Goal: Task Accomplishment & Management: Manage account settings

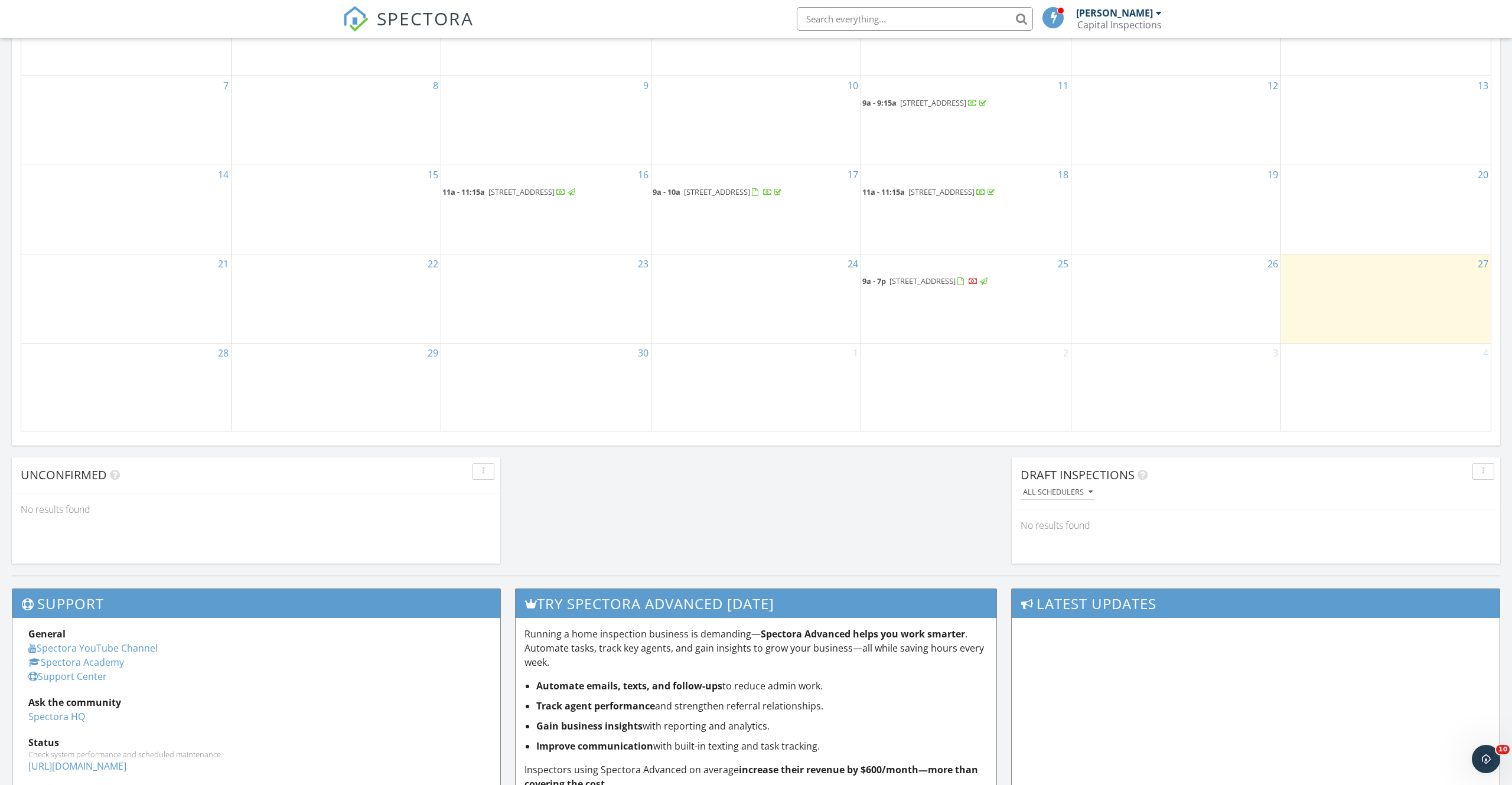
scroll to position [654, 0]
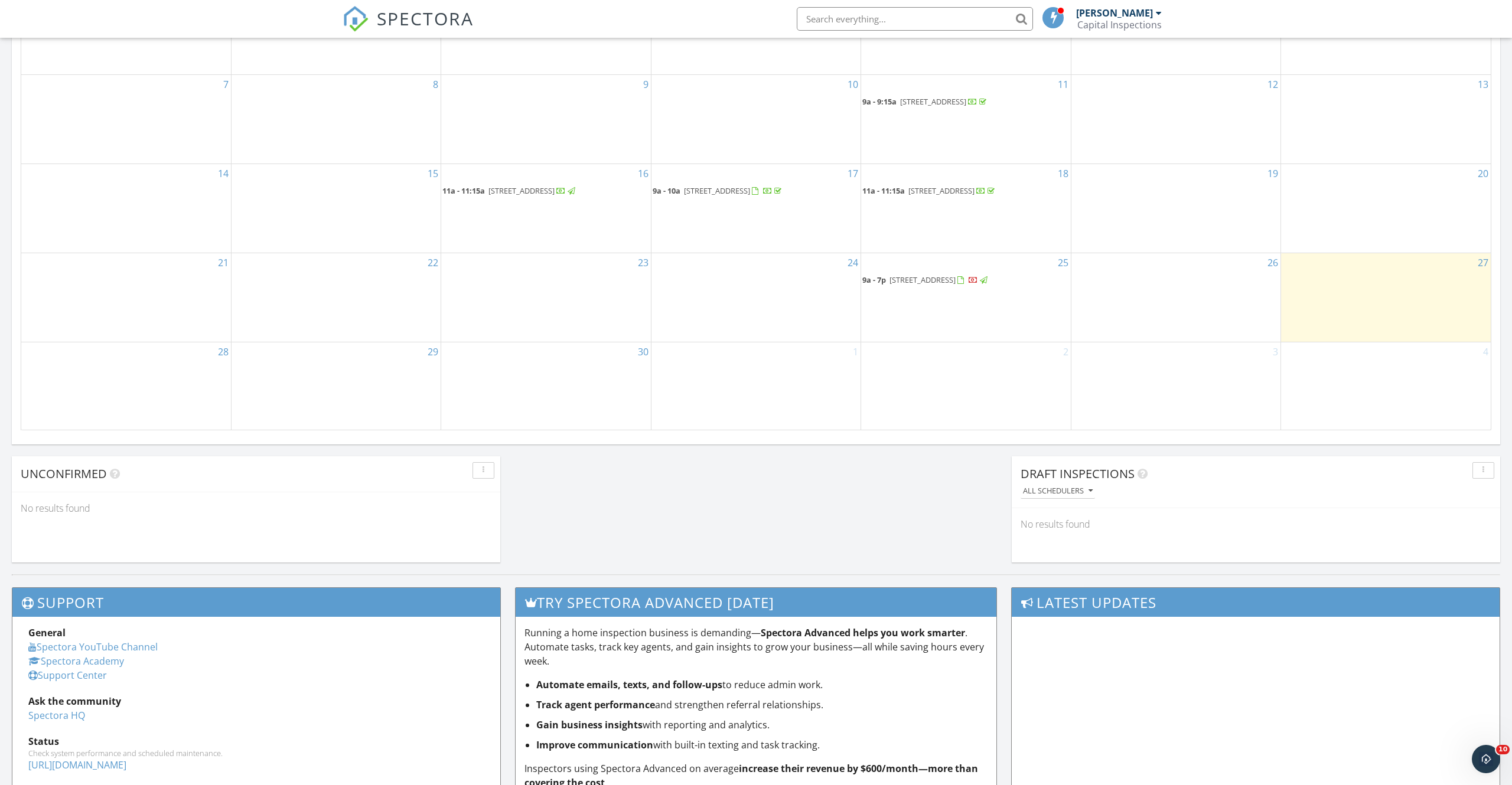
click at [989, 281] on span "[STREET_ADDRESS]" at bounding box center [939, 279] width 100 height 10
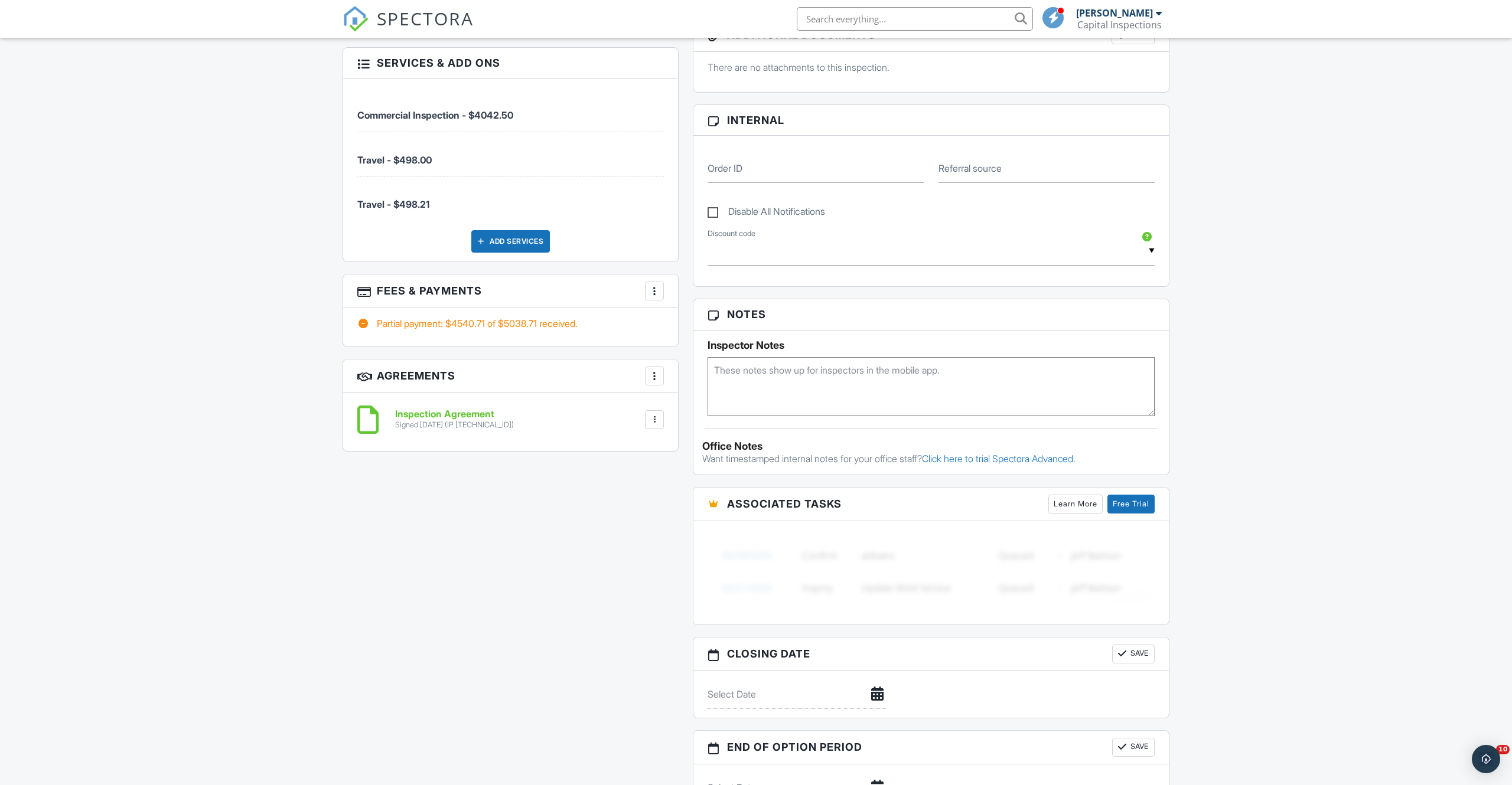
click at [650, 291] on div at bounding box center [654, 291] width 12 height 12
click at [761, 381] on li "View Invoice" at bounding box center [714, 386] width 124 height 29
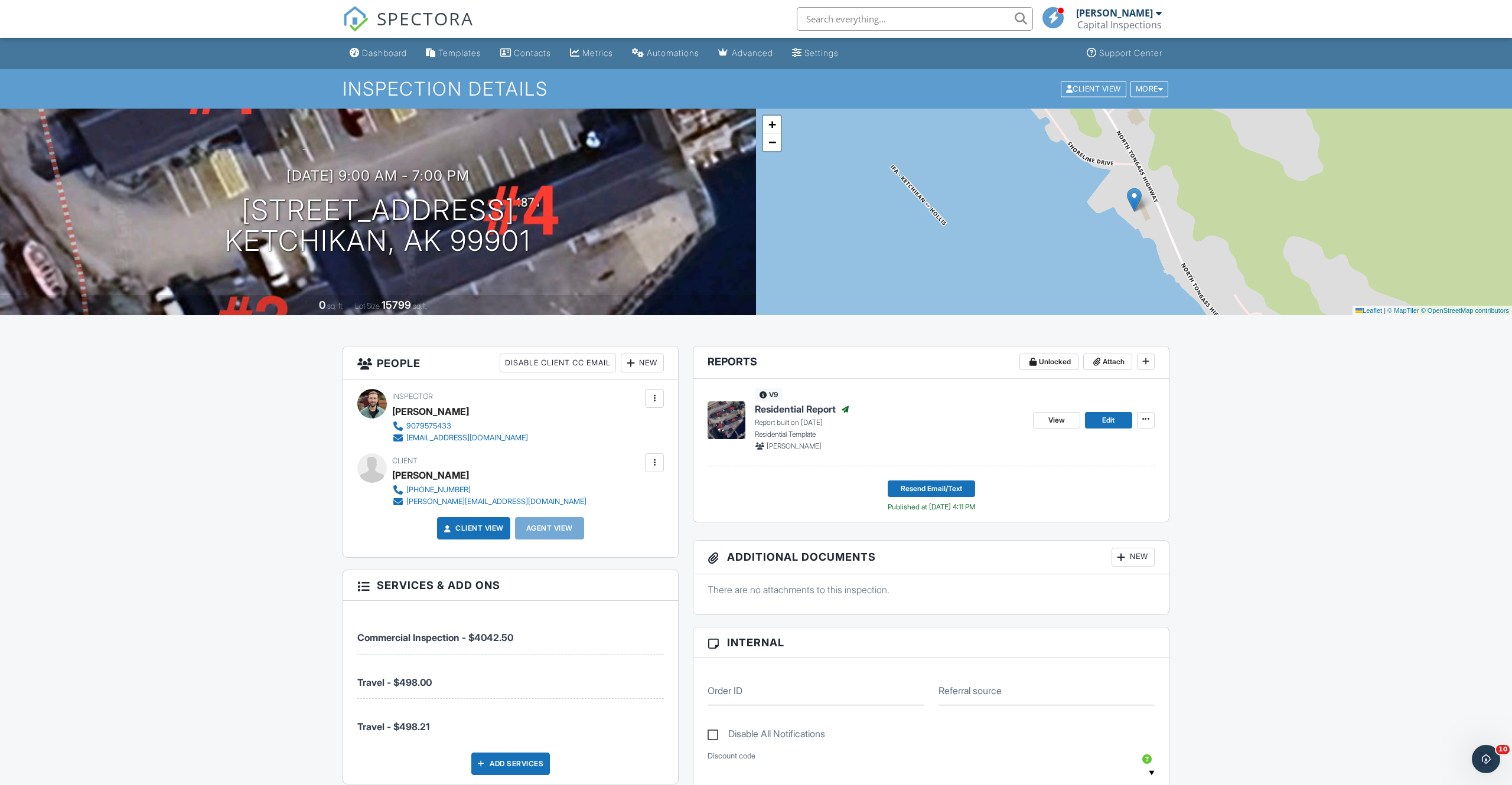
click at [645, 362] on div "New" at bounding box center [643, 363] width 43 height 19
click at [443, 368] on h3 "People Disable Client CC Email New Client Client's Agent Listing Agent Add Anot…" at bounding box center [511, 363] width 335 height 34
click at [384, 53] on div "Dashboard" at bounding box center [385, 53] width 45 height 10
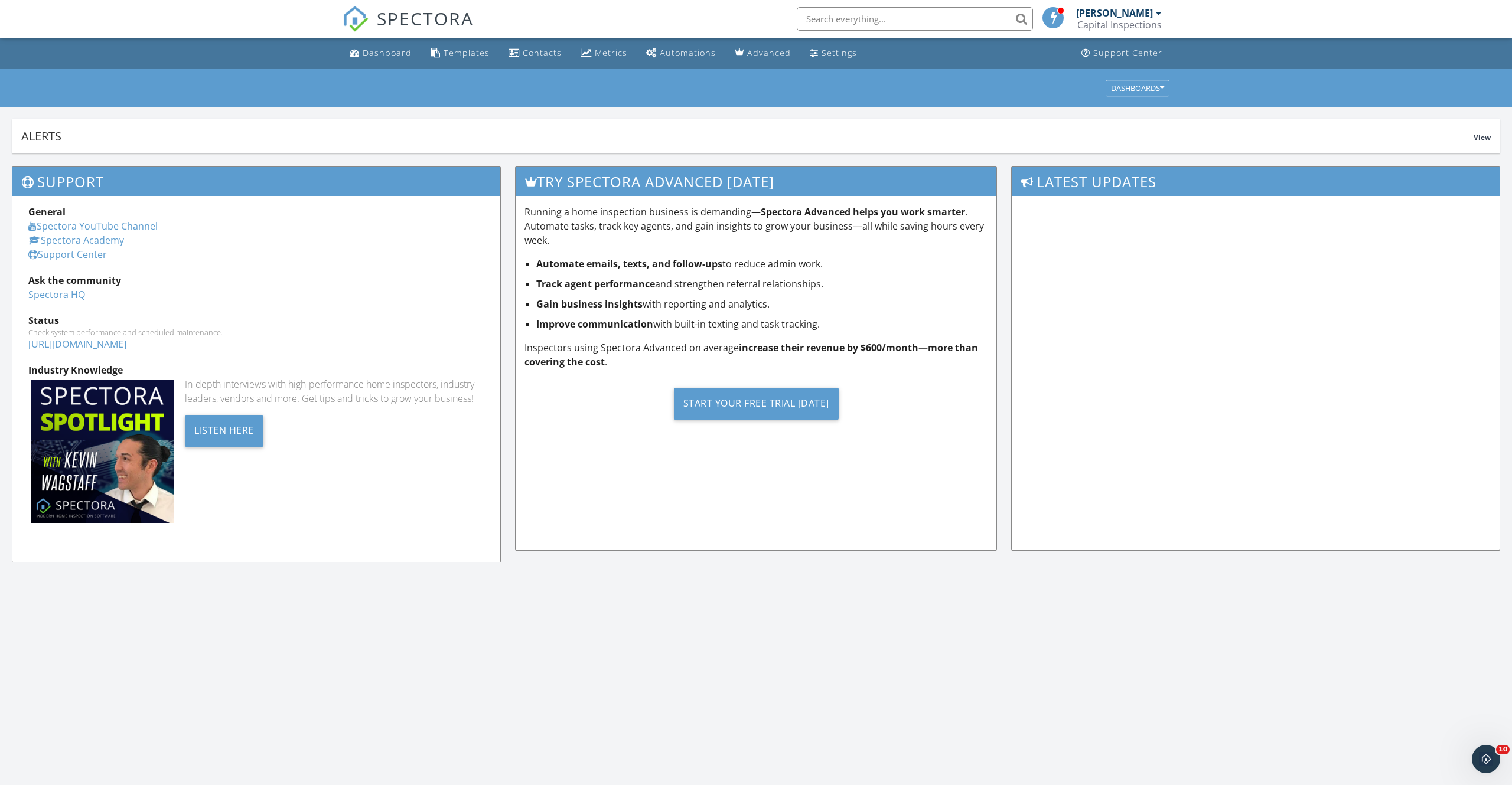
click at [387, 60] on link "Dashboard" at bounding box center [380, 53] width 72 height 22
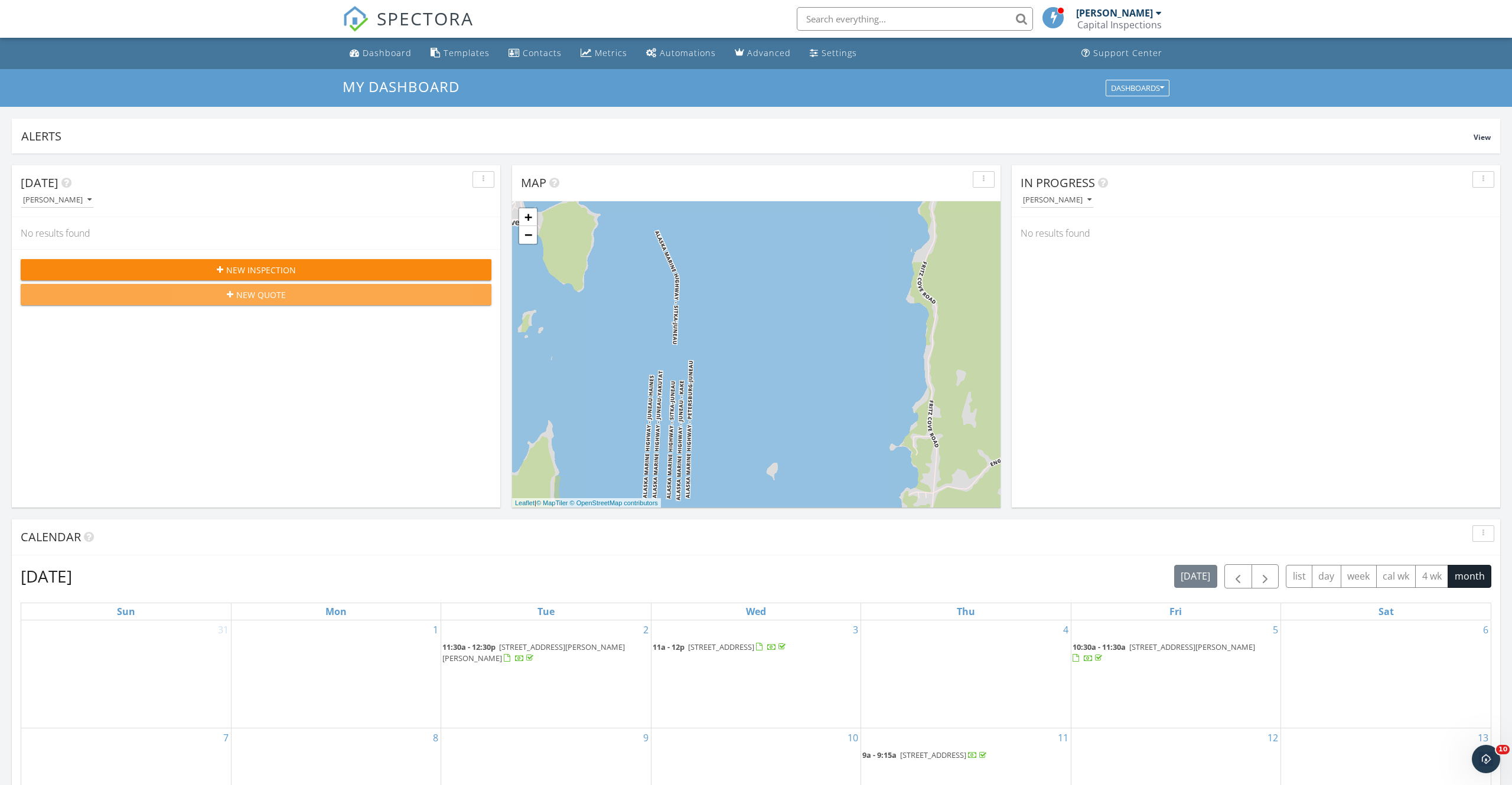
click at [313, 295] on div "New Quote" at bounding box center [256, 294] width 452 height 12
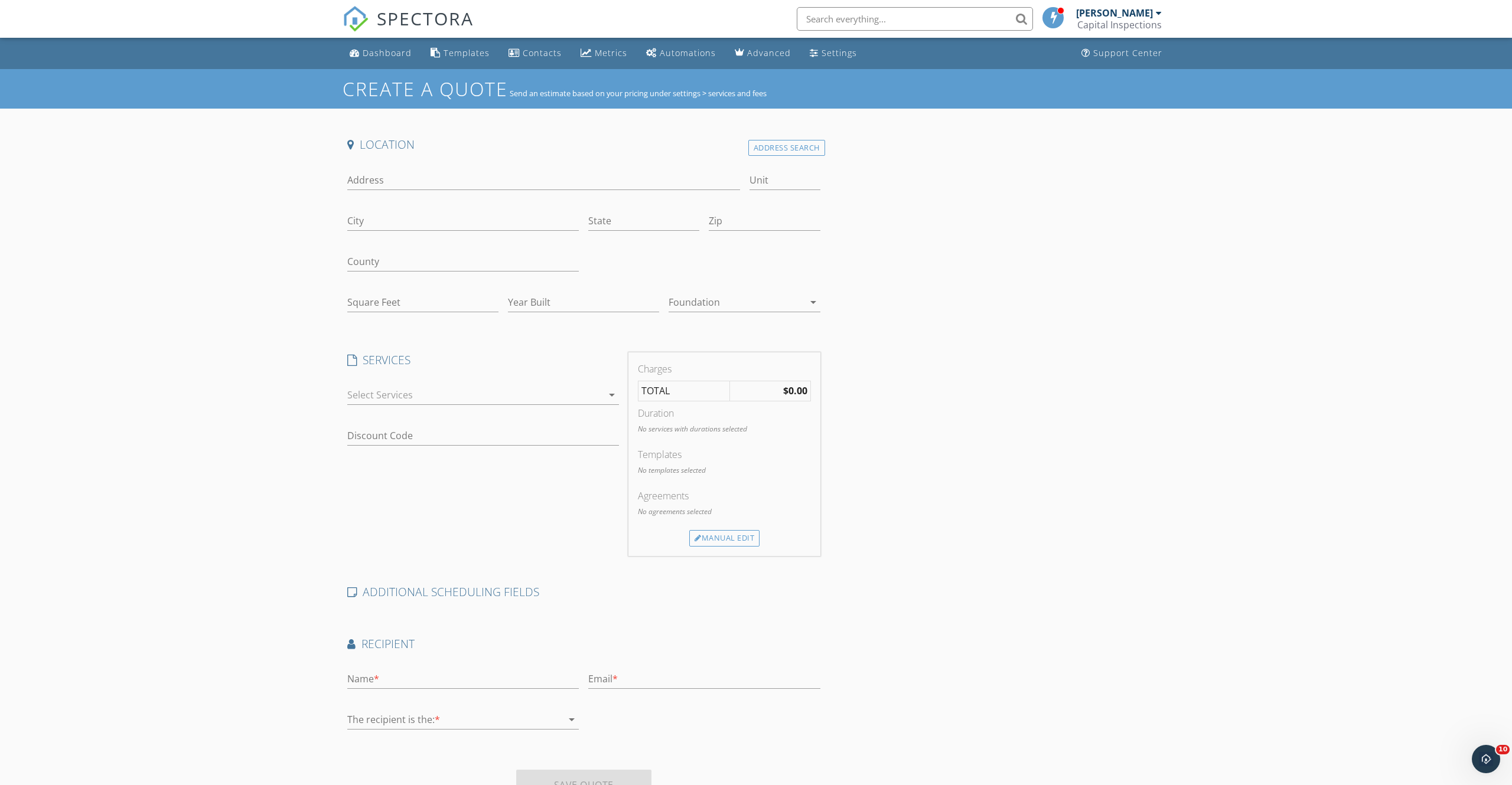
scroll to position [69, 0]
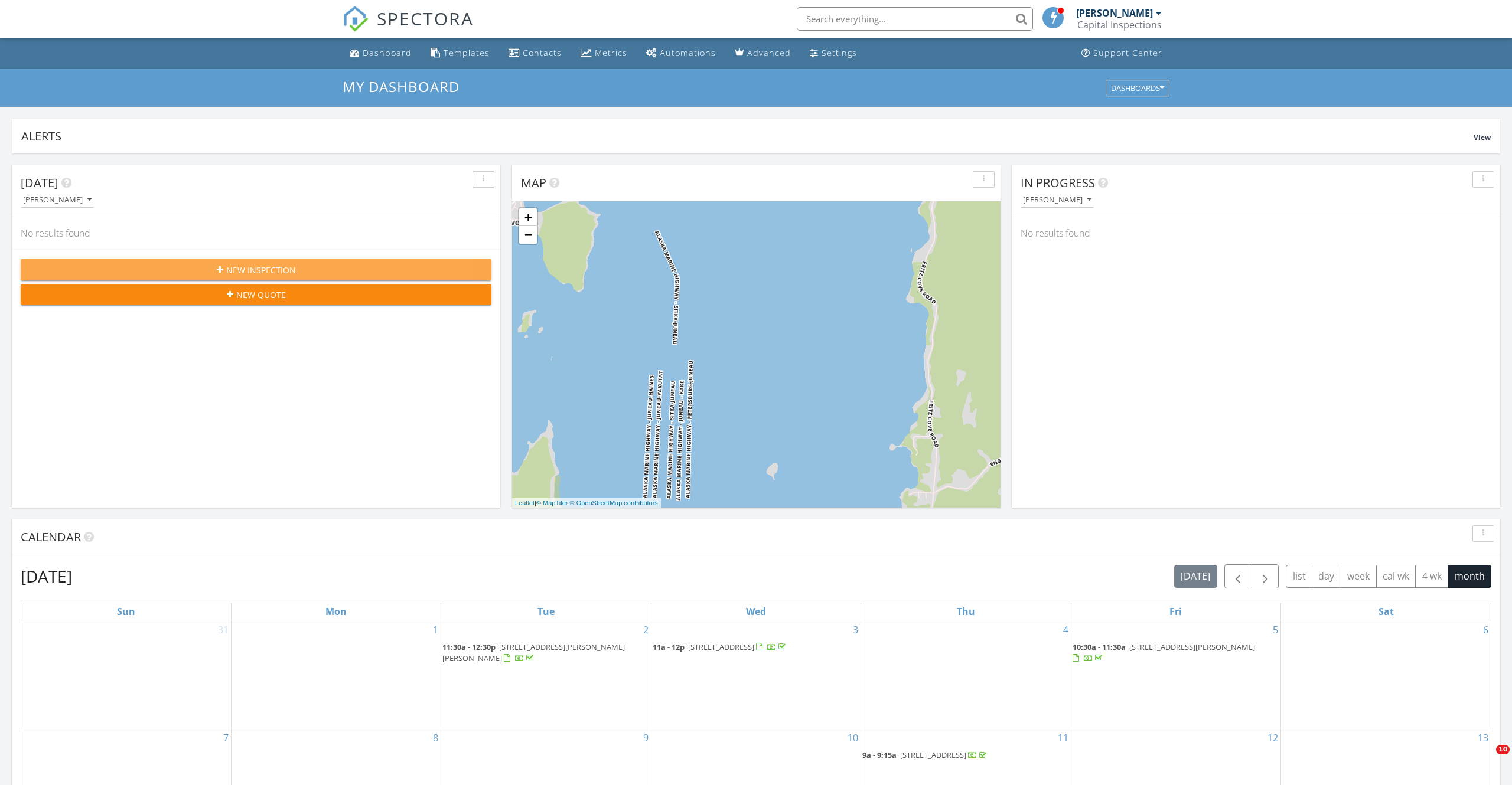
click at [367, 265] on div "New Inspection" at bounding box center [256, 270] width 452 height 12
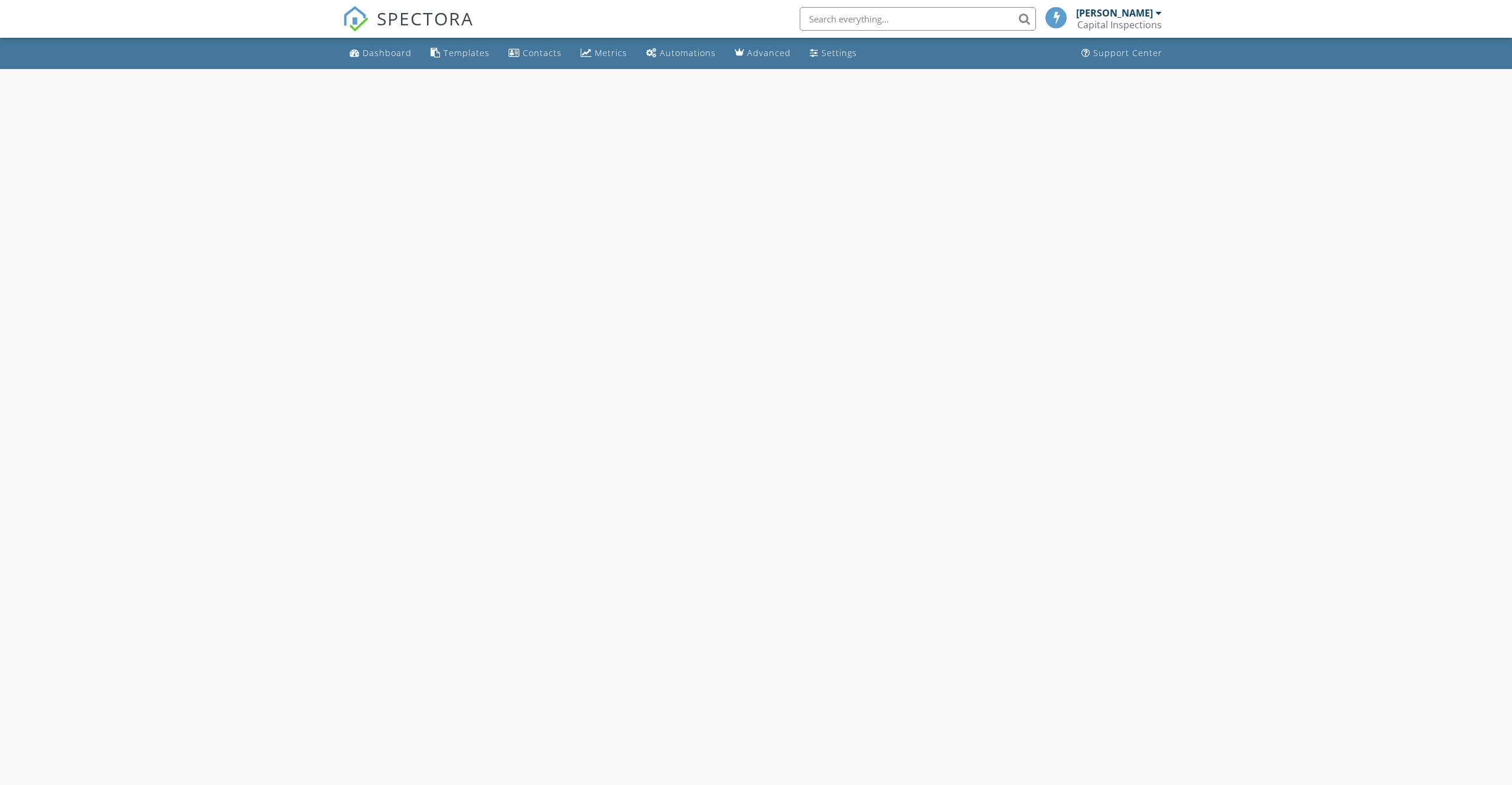
select select "8"
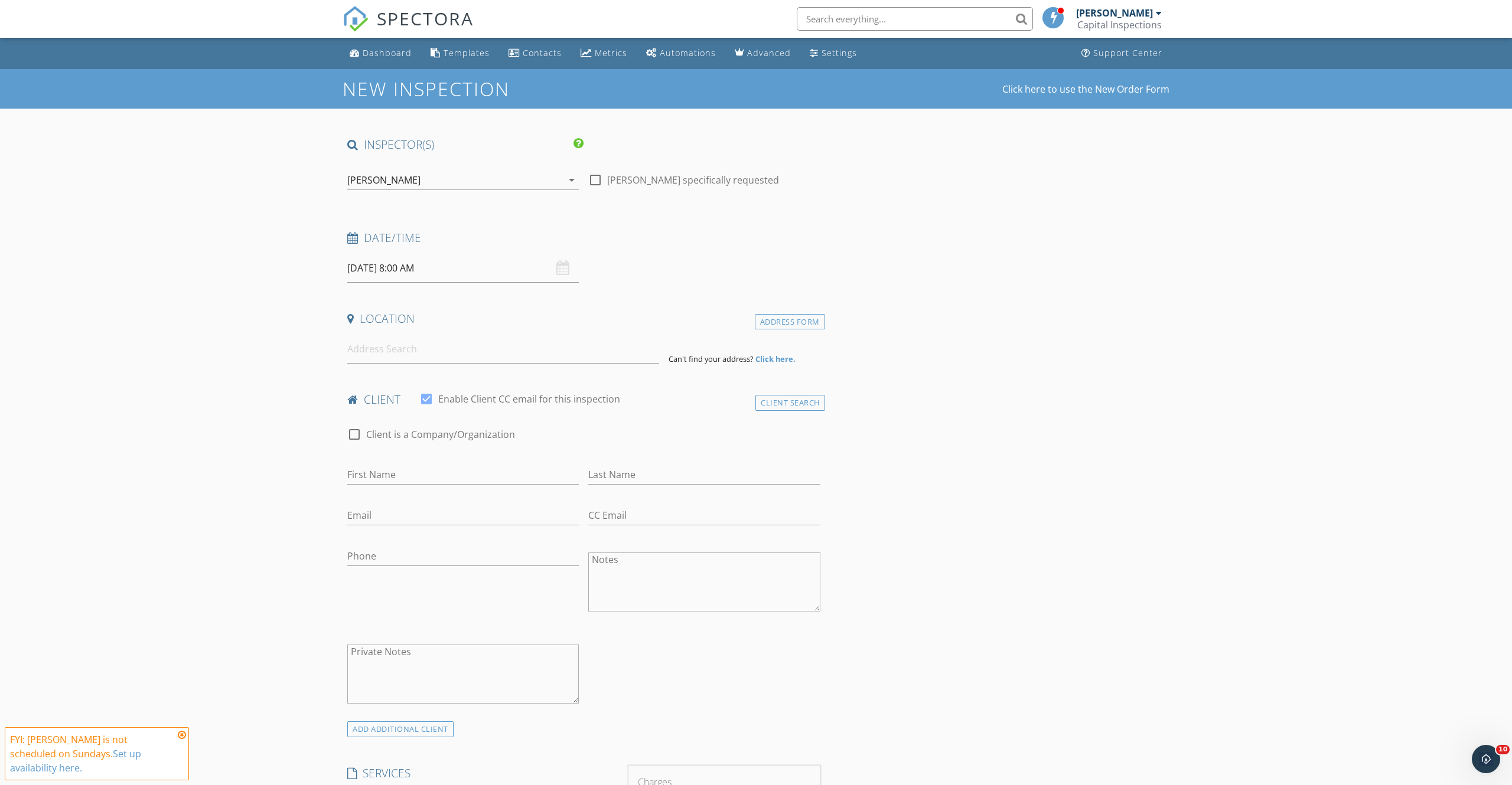
click at [470, 267] on input "[DATE] 8:00 AM" at bounding box center [462, 268] width 231 height 29
type input "[DATE] 8:00 AM"
click at [415, 349] on input at bounding box center [503, 349] width 311 height 29
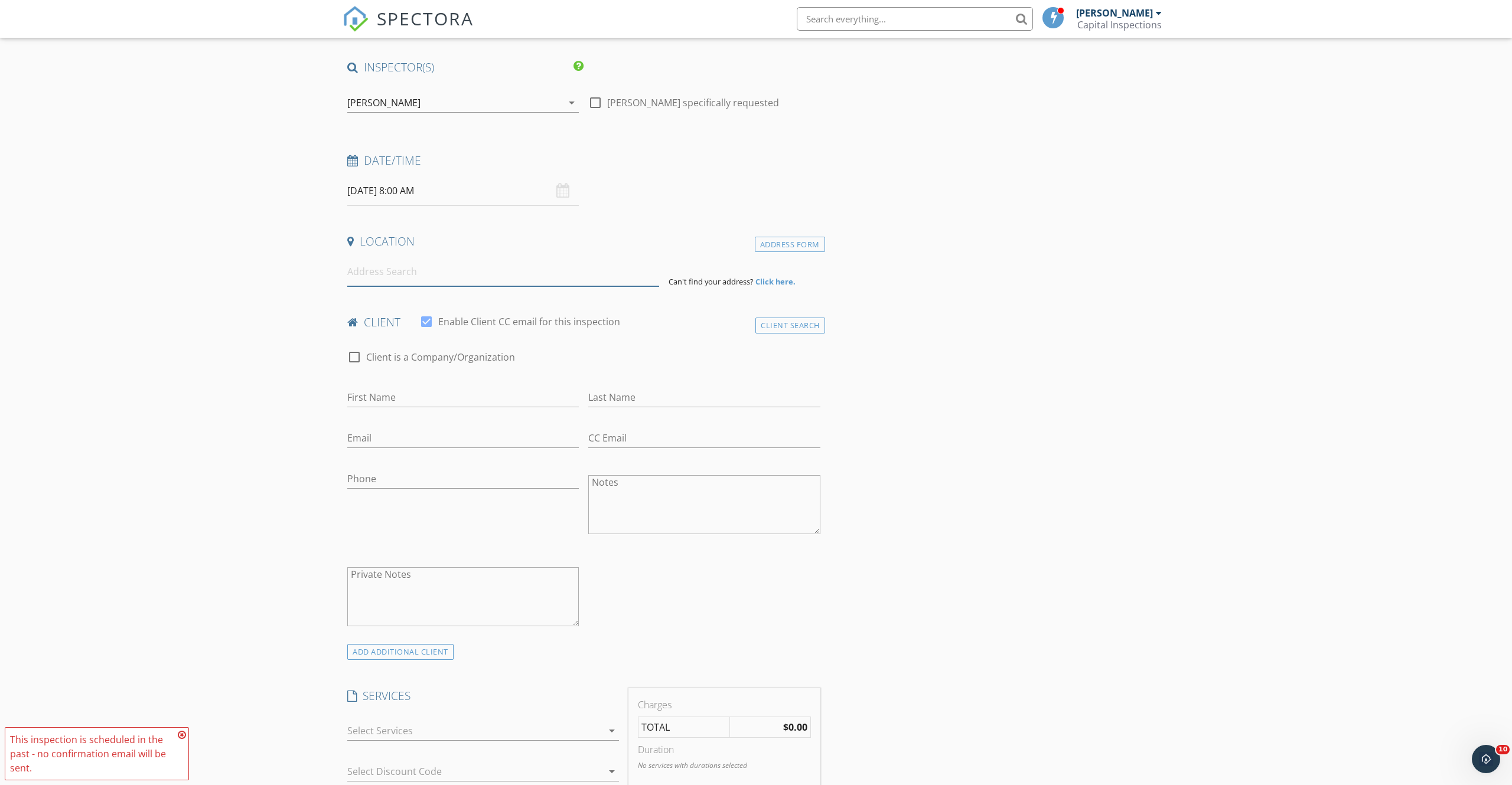
scroll to position [92, 0]
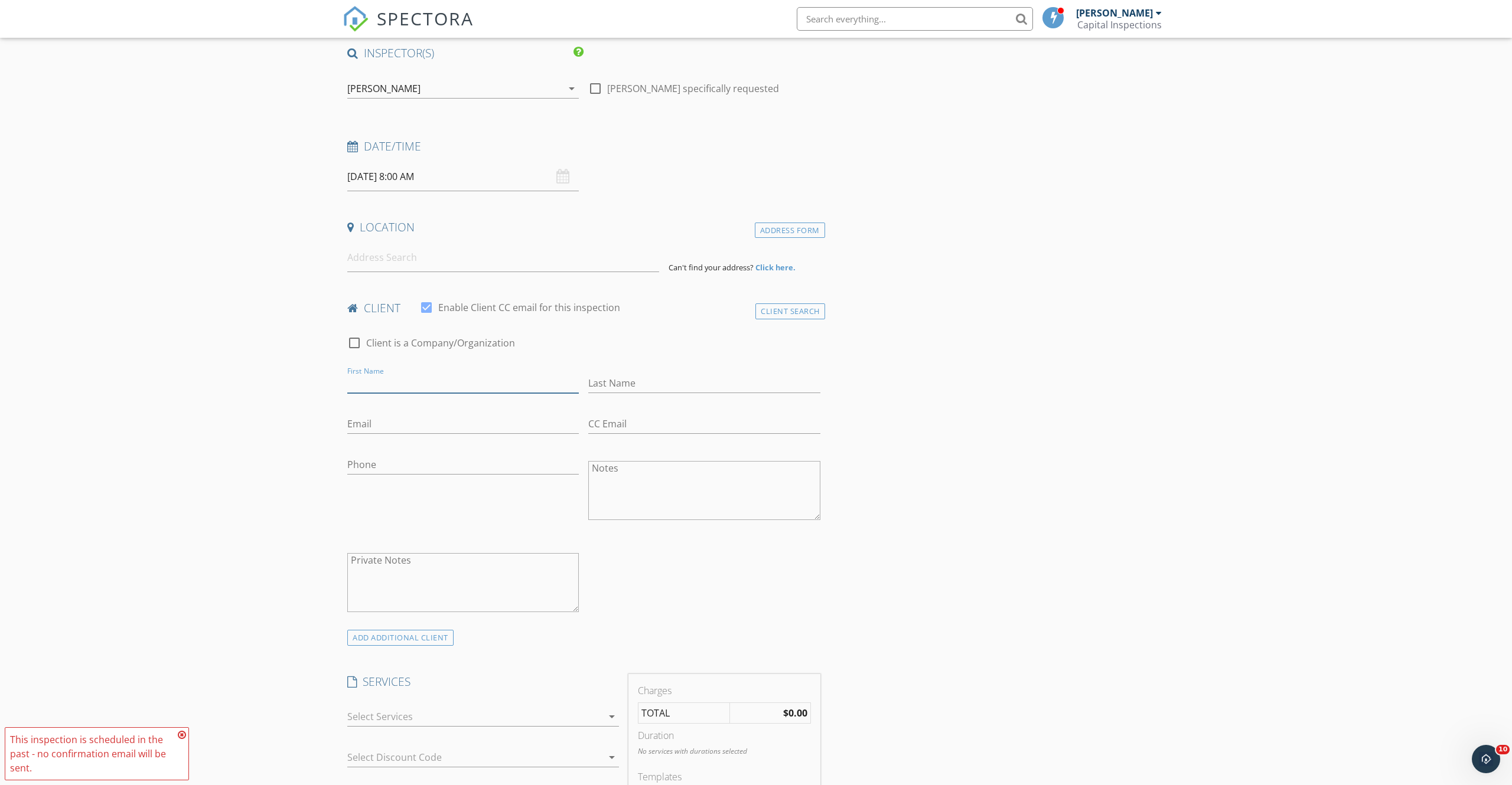
click at [412, 382] on input "First Name" at bounding box center [462, 383] width 231 height 20
type input "Sean"
type input "Huang"
click at [476, 471] on input "Phone" at bounding box center [462, 468] width 231 height 20
paste input "650-796-5327"
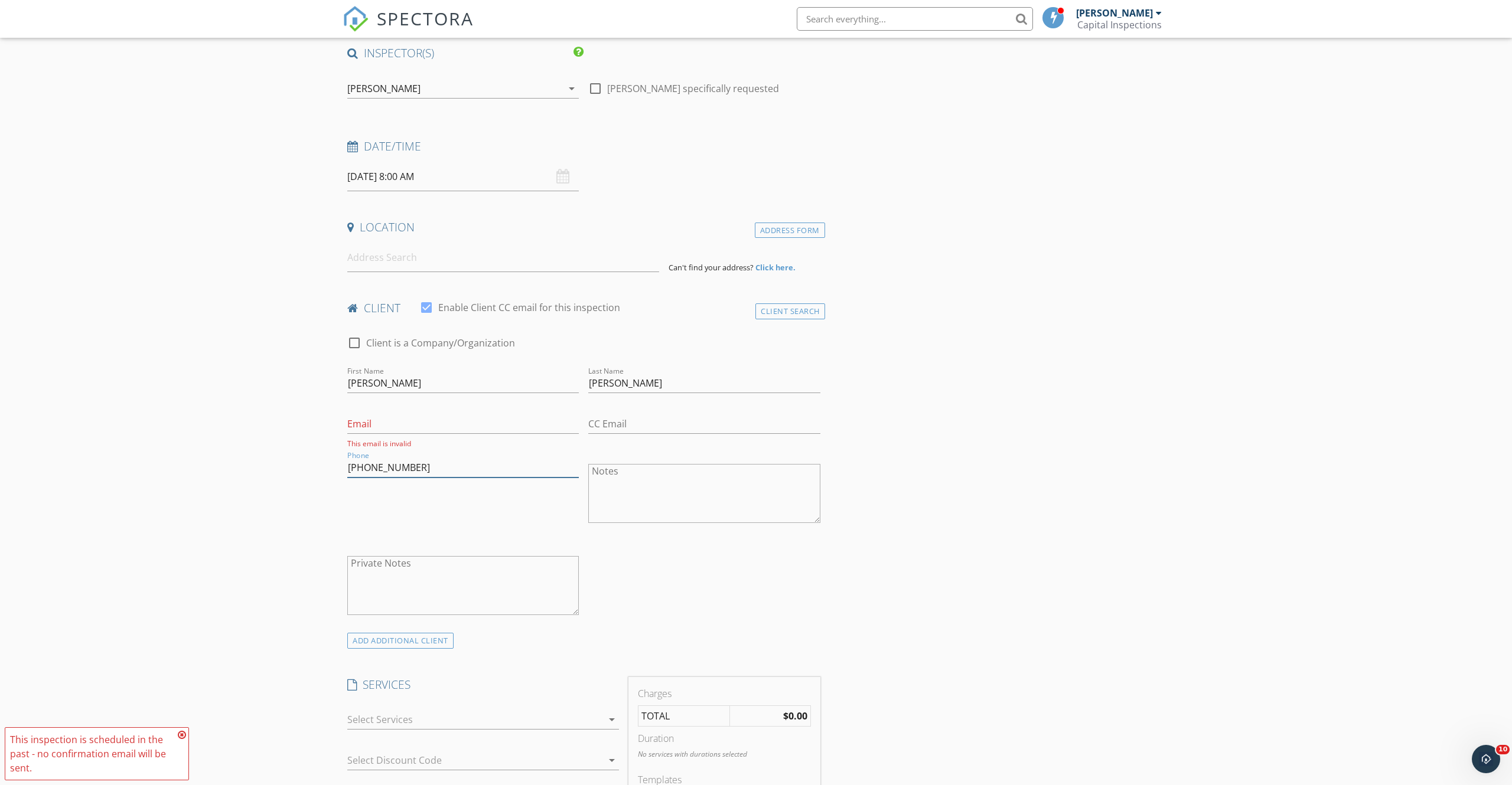
type input "650-796-5327"
click at [432, 422] on input "Email" at bounding box center [462, 424] width 231 height 20
paste input "sean@starconcorp.com"
type input "sean@starconcorp.com"
drag, startPoint x: 869, startPoint y: 483, endPoint x: 886, endPoint y: 488, distance: 17.7
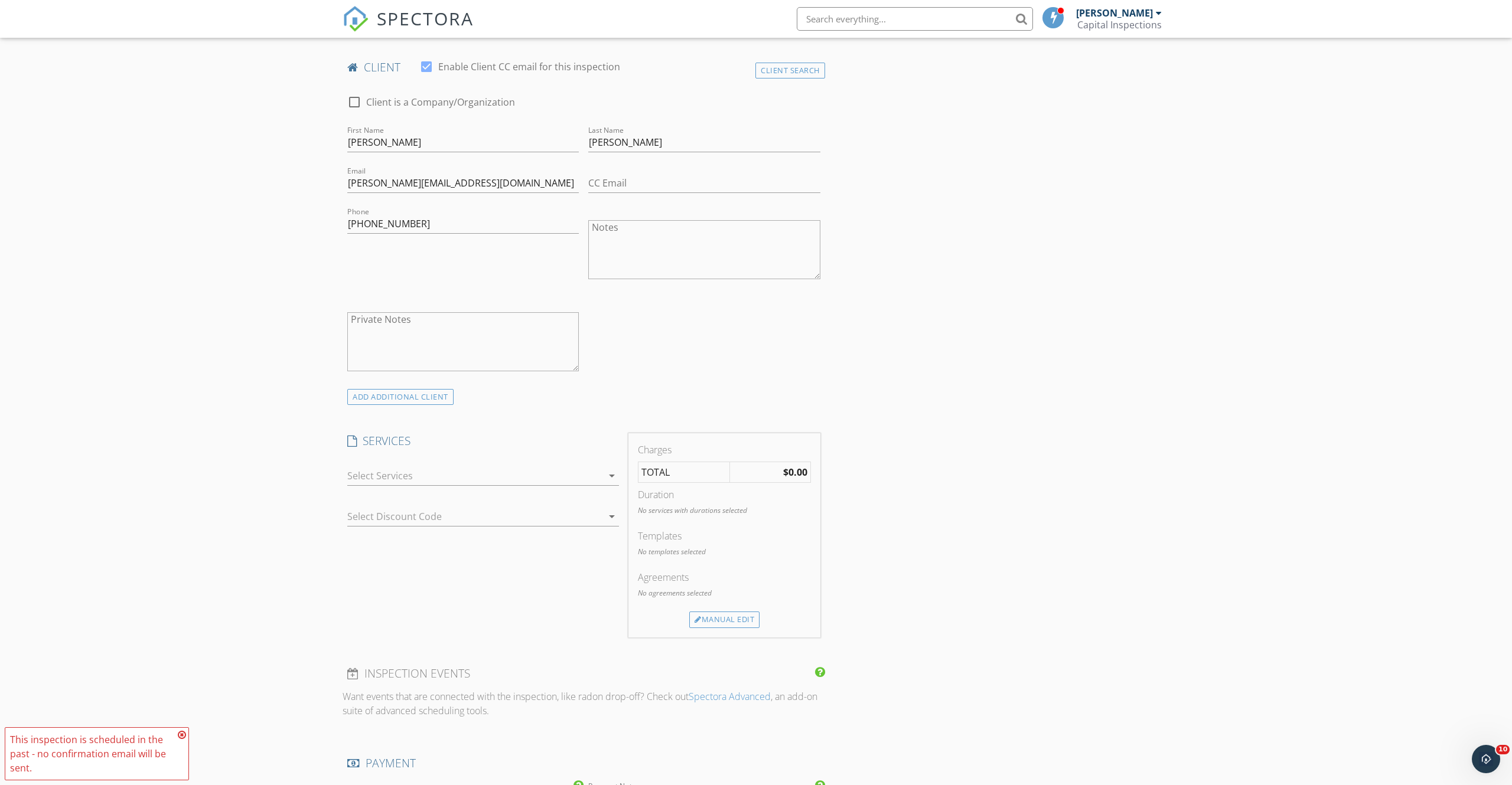
scroll to position [335, 0]
click at [478, 464] on div at bounding box center [475, 474] width 255 height 19
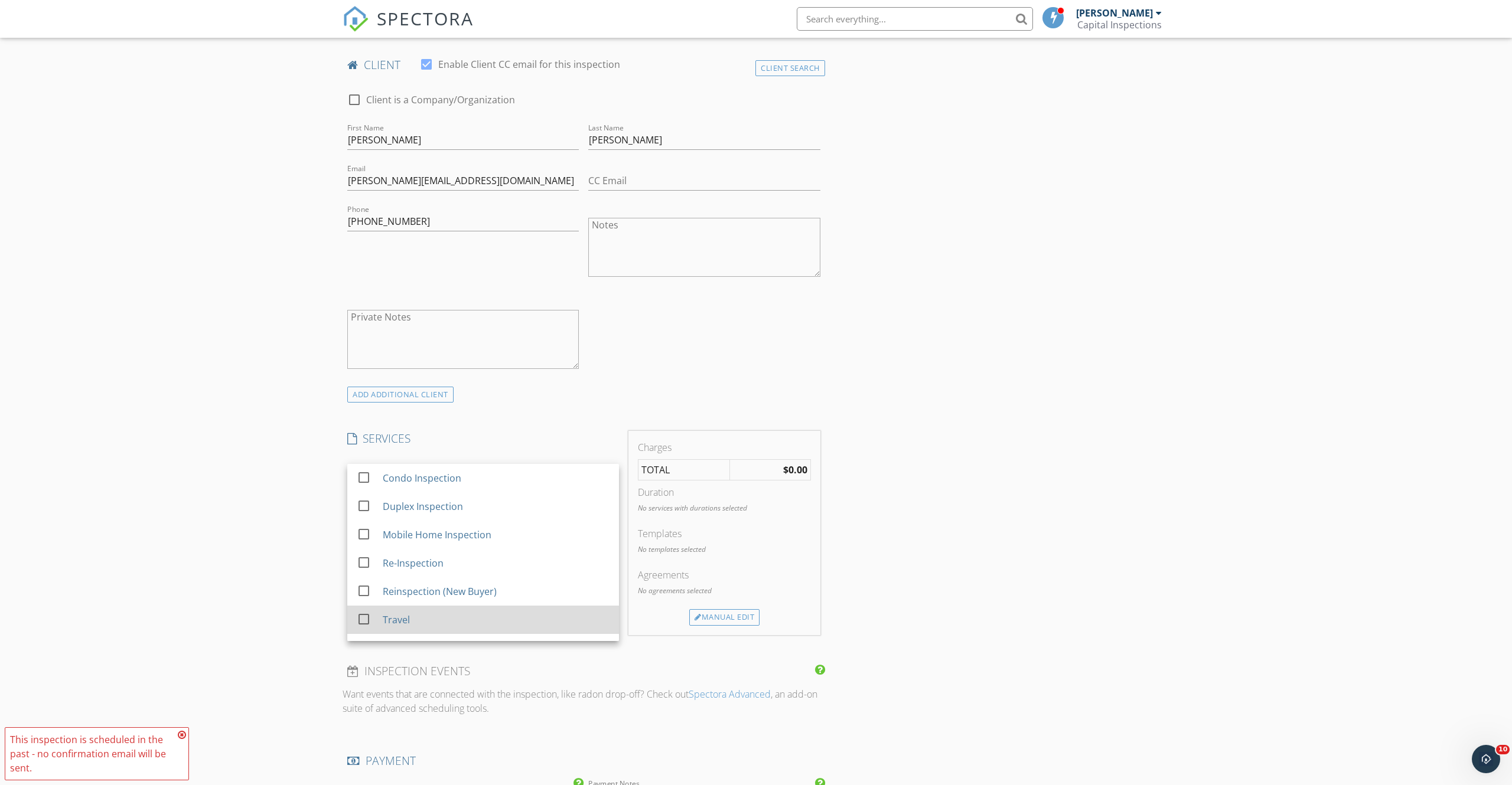
click at [479, 619] on div "Travel" at bounding box center [496, 619] width 227 height 24
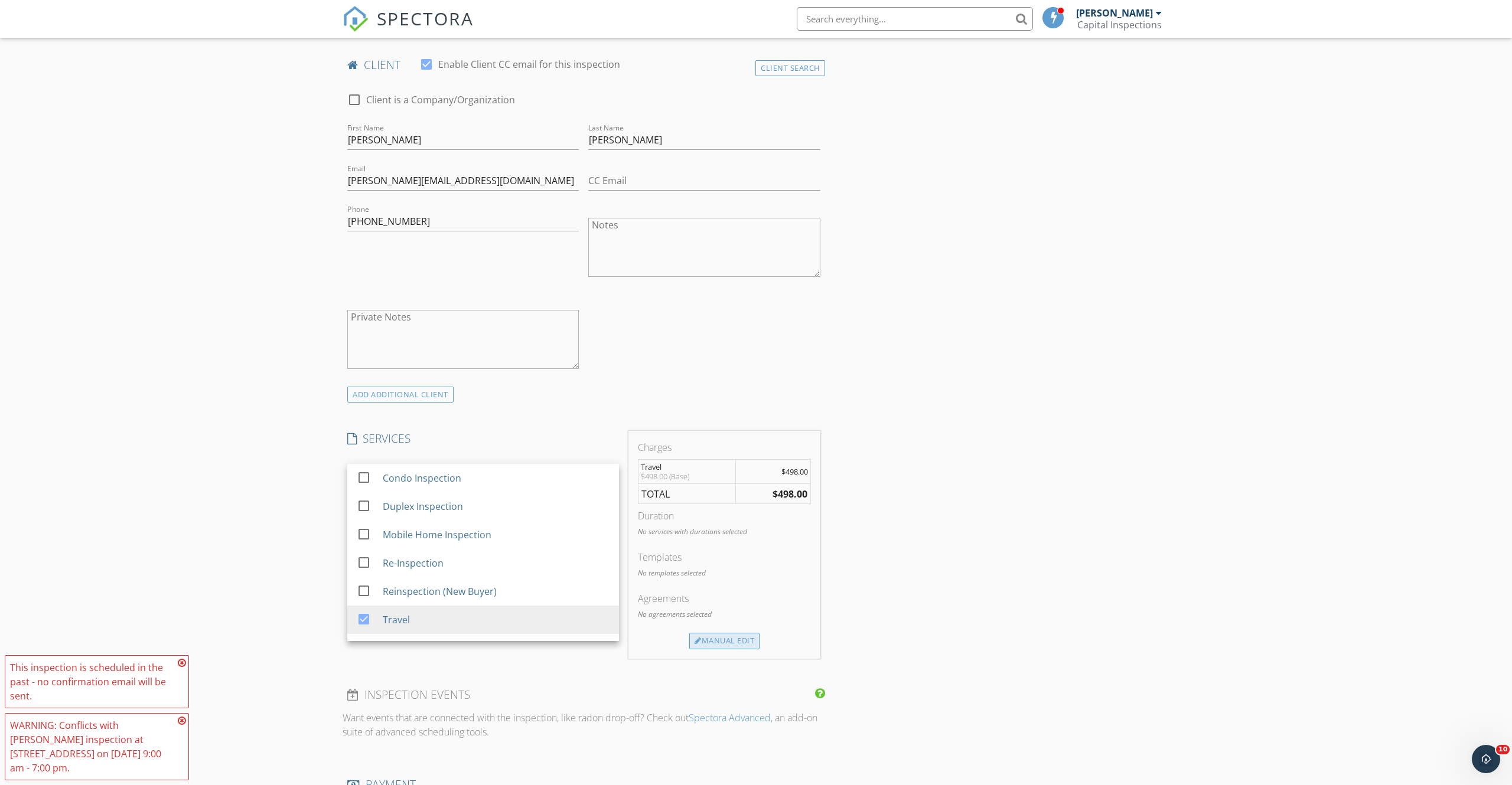
click at [732, 633] on div "Manual Edit" at bounding box center [724, 642] width 70 height 17
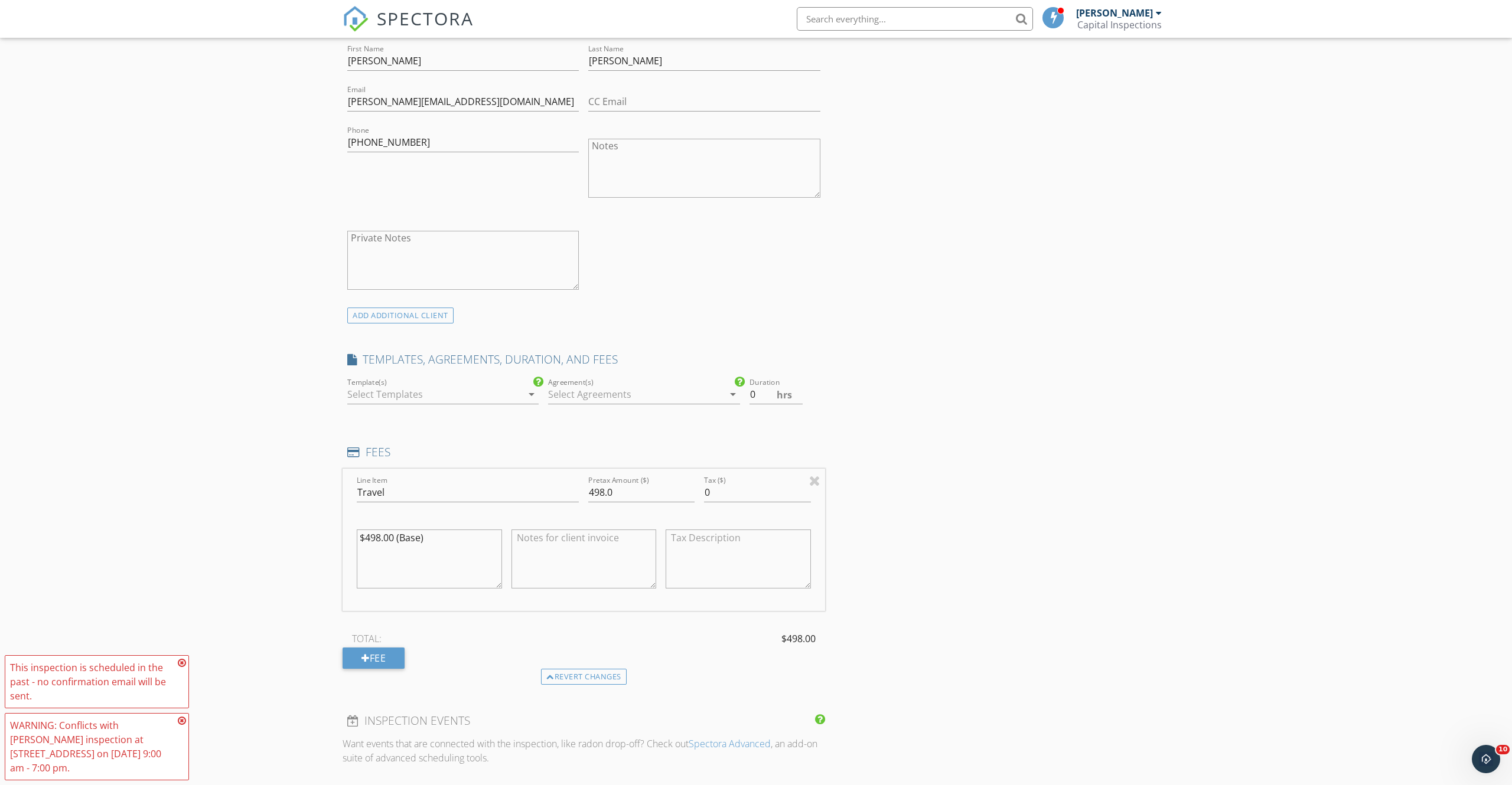
scroll to position [417, 0]
click at [612, 544] on textarea at bounding box center [584, 556] width 145 height 59
type textarea "Travel for [PERSON_NAME] from [PERSON_NAME] to [GEOGRAPHIC_DATA] and back on 9/…"
click at [743, 531] on textarea at bounding box center [738, 556] width 145 height 59
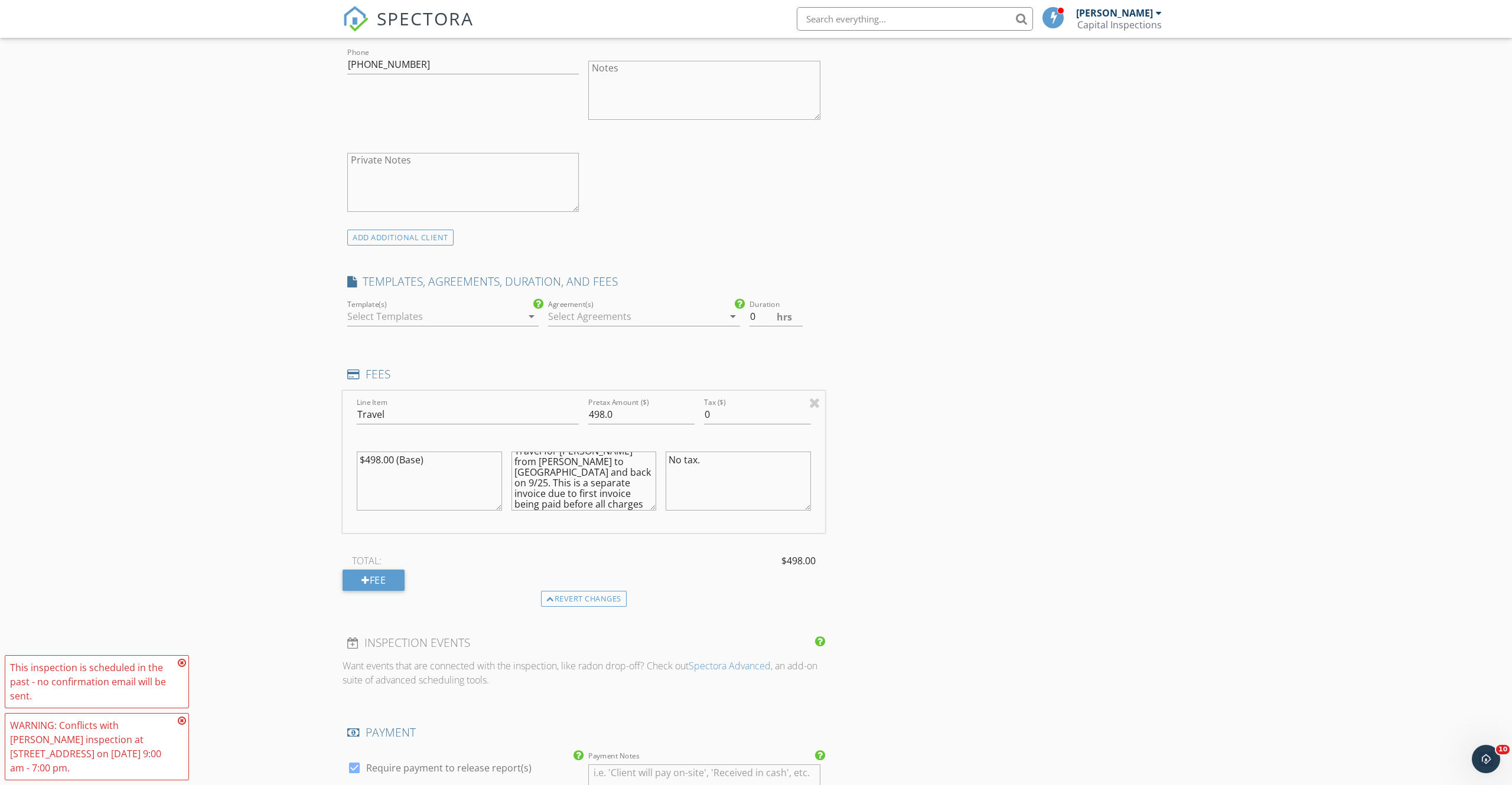
scroll to position [493, 0]
type textarea "No tax."
drag, startPoint x: 615, startPoint y: 409, endPoint x: 717, endPoint y: 429, distance: 103.9
click at [615, 409] on input "498.0" at bounding box center [641, 412] width 107 height 20
type input "498.21"
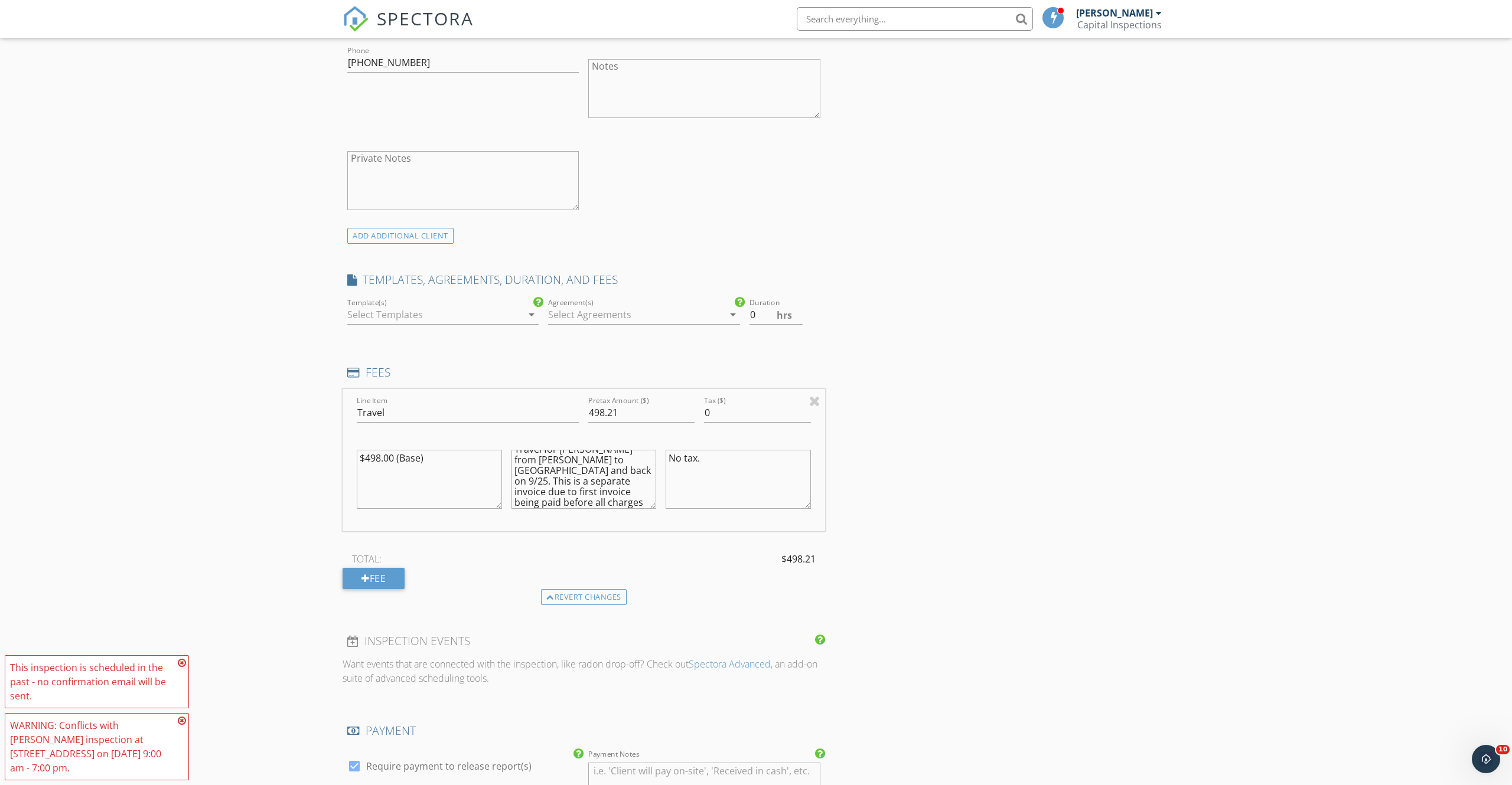
drag, startPoint x: 394, startPoint y: 455, endPoint x: 463, endPoint y: 475, distance: 71.8
click at [394, 455] on textarea "$498.00 (Base)" at bounding box center [429, 479] width 145 height 59
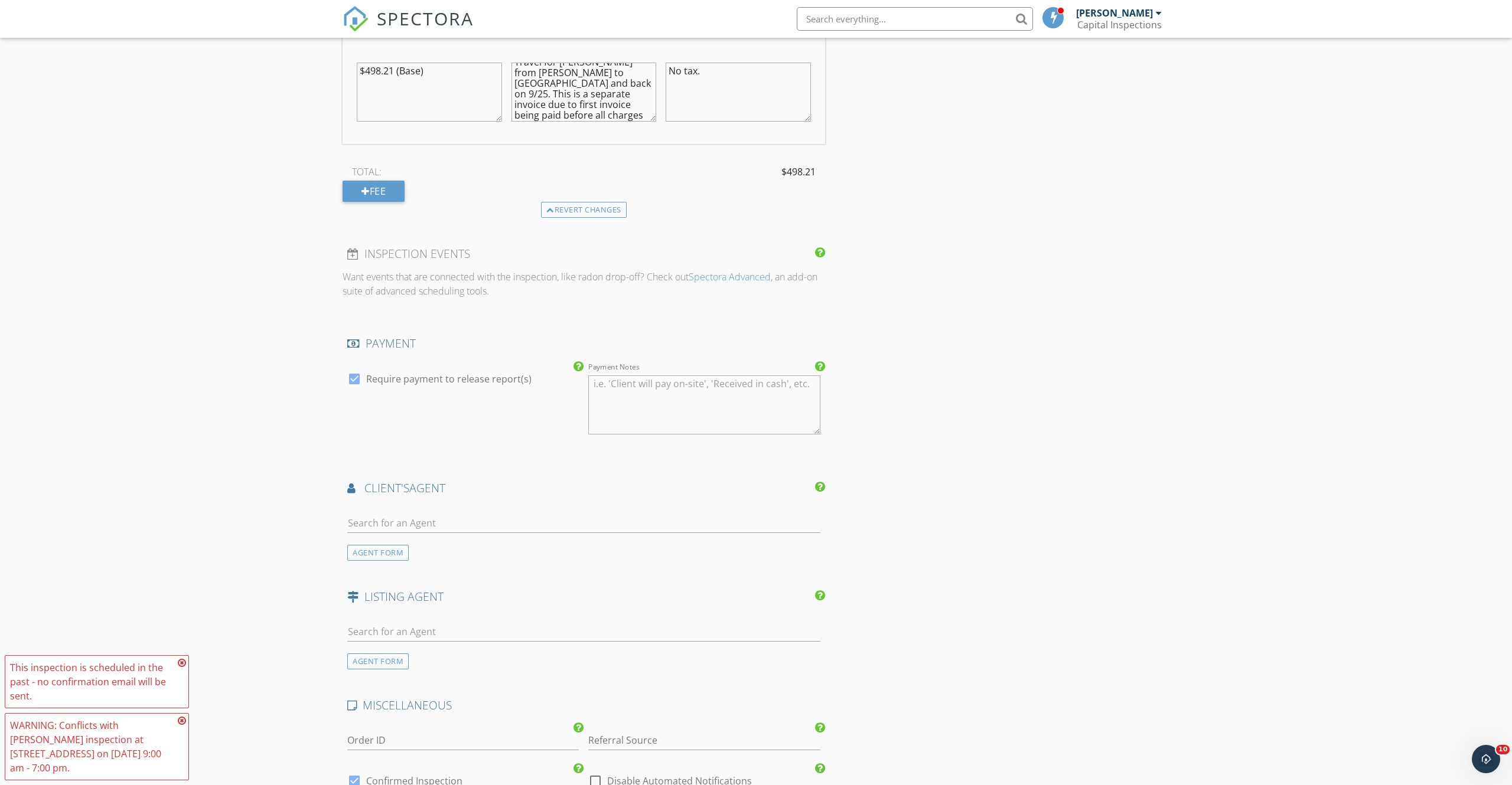
scroll to position [880, 0]
type textarea "$498.21 (Base)"
drag, startPoint x: 351, startPoint y: 378, endPoint x: 611, endPoint y: 439, distance: 267.1
click at [351, 378] on div at bounding box center [354, 379] width 20 height 20
checkbox input "false"
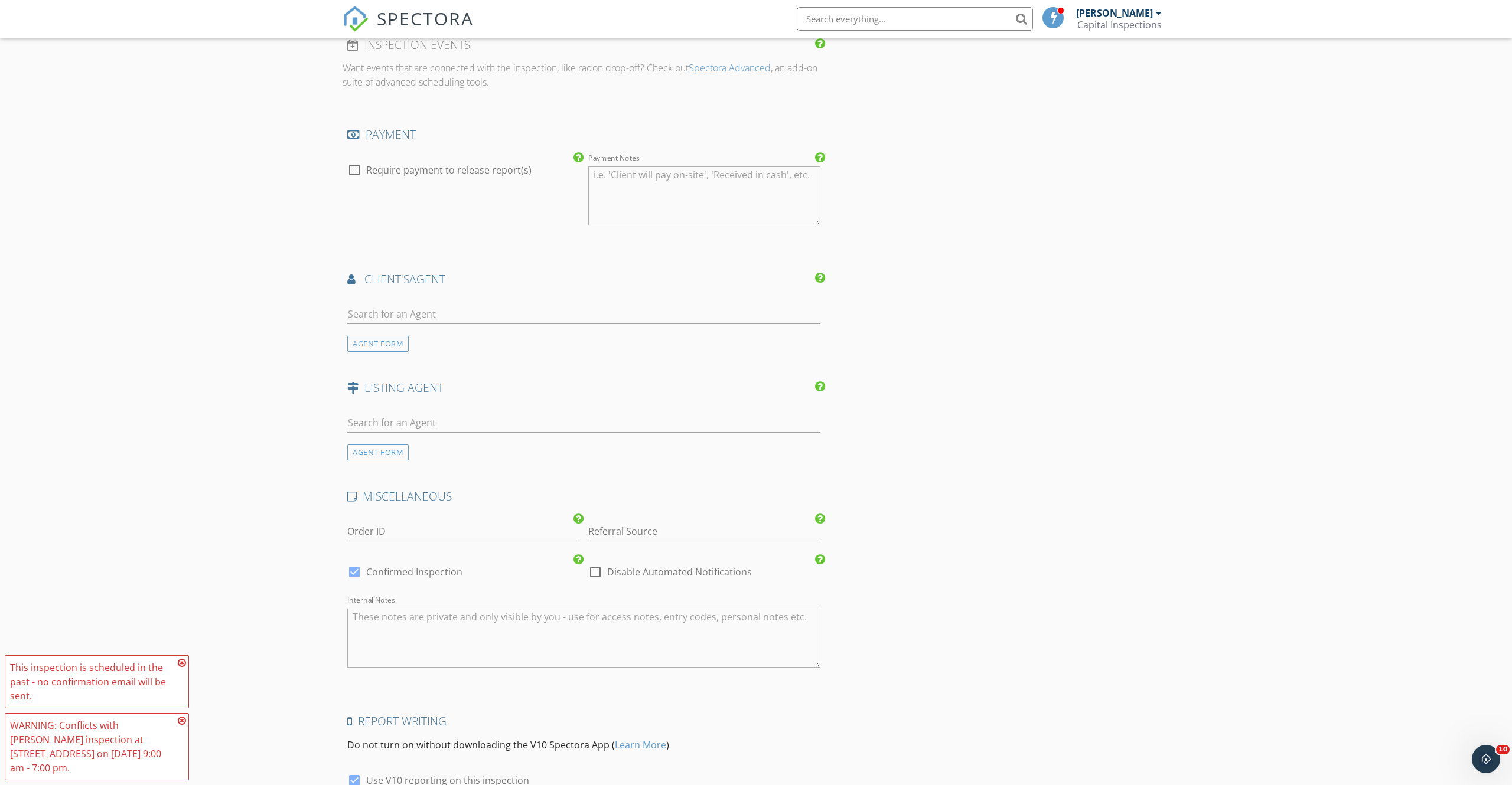
scroll to position [1198, 0]
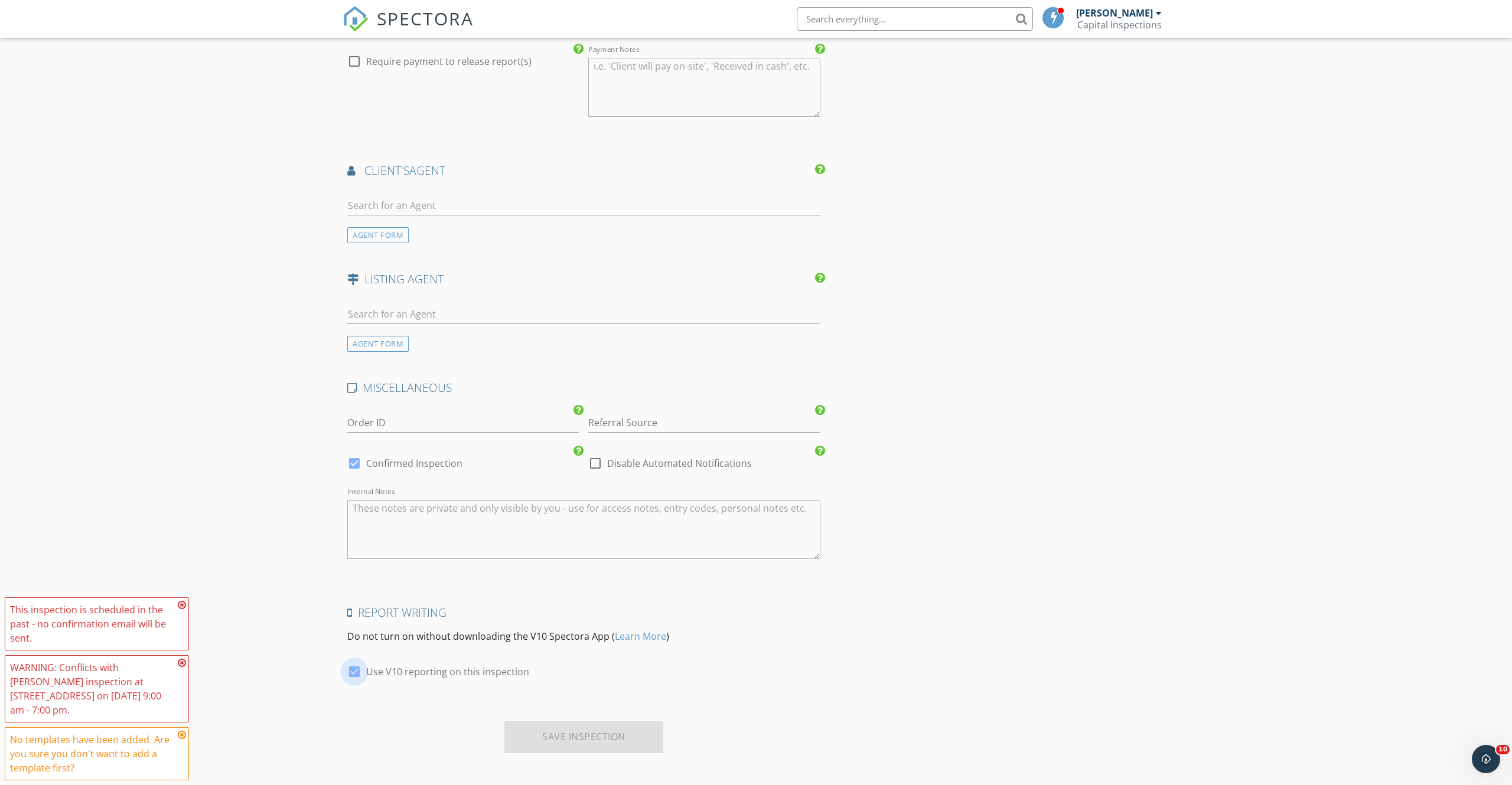
drag, startPoint x: 354, startPoint y: 668, endPoint x: 439, endPoint y: 668, distance: 85.0
click at [355, 668] on div at bounding box center [354, 671] width 20 height 20
checkbox input "false"
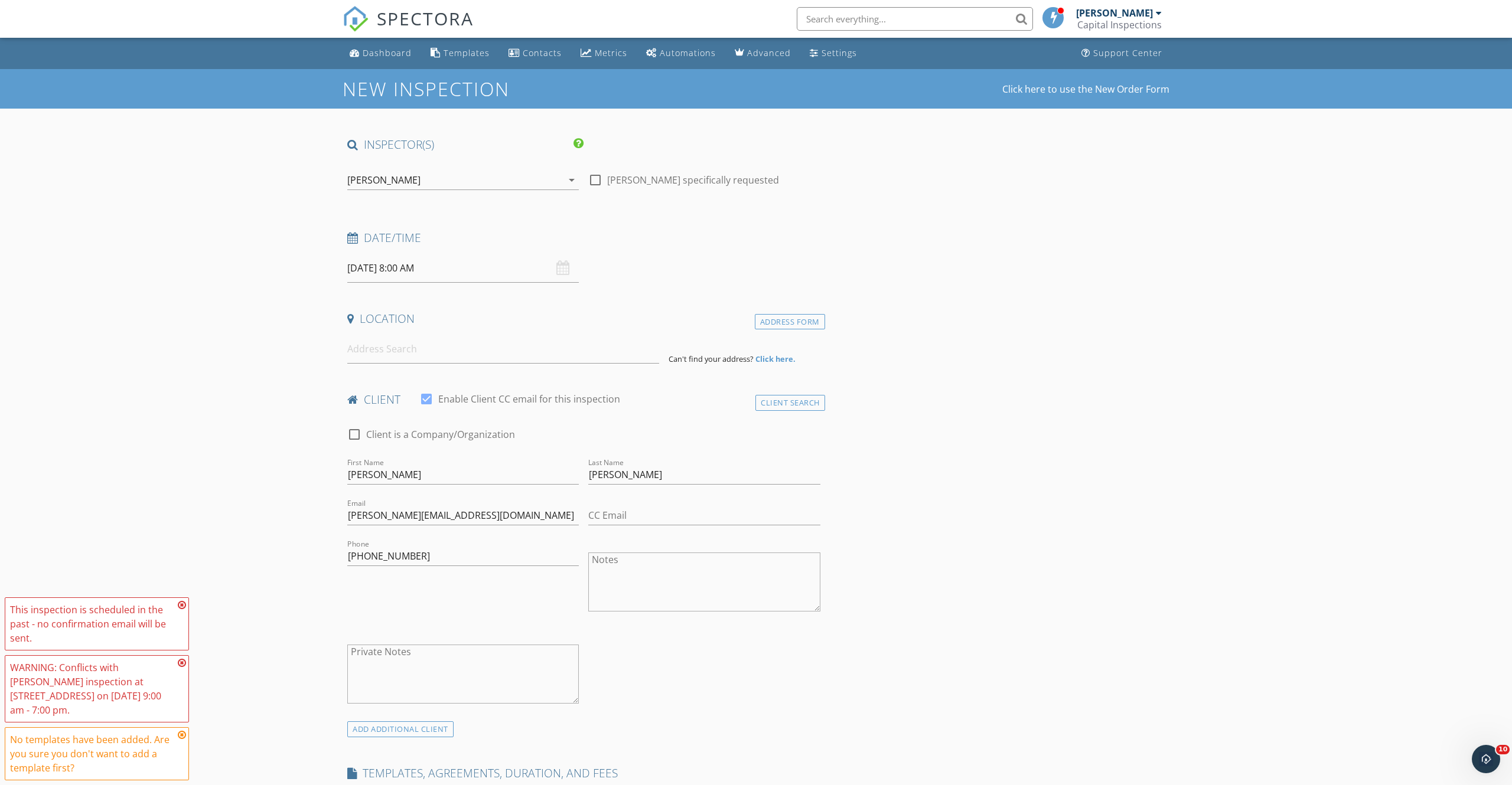
scroll to position [19, 0]
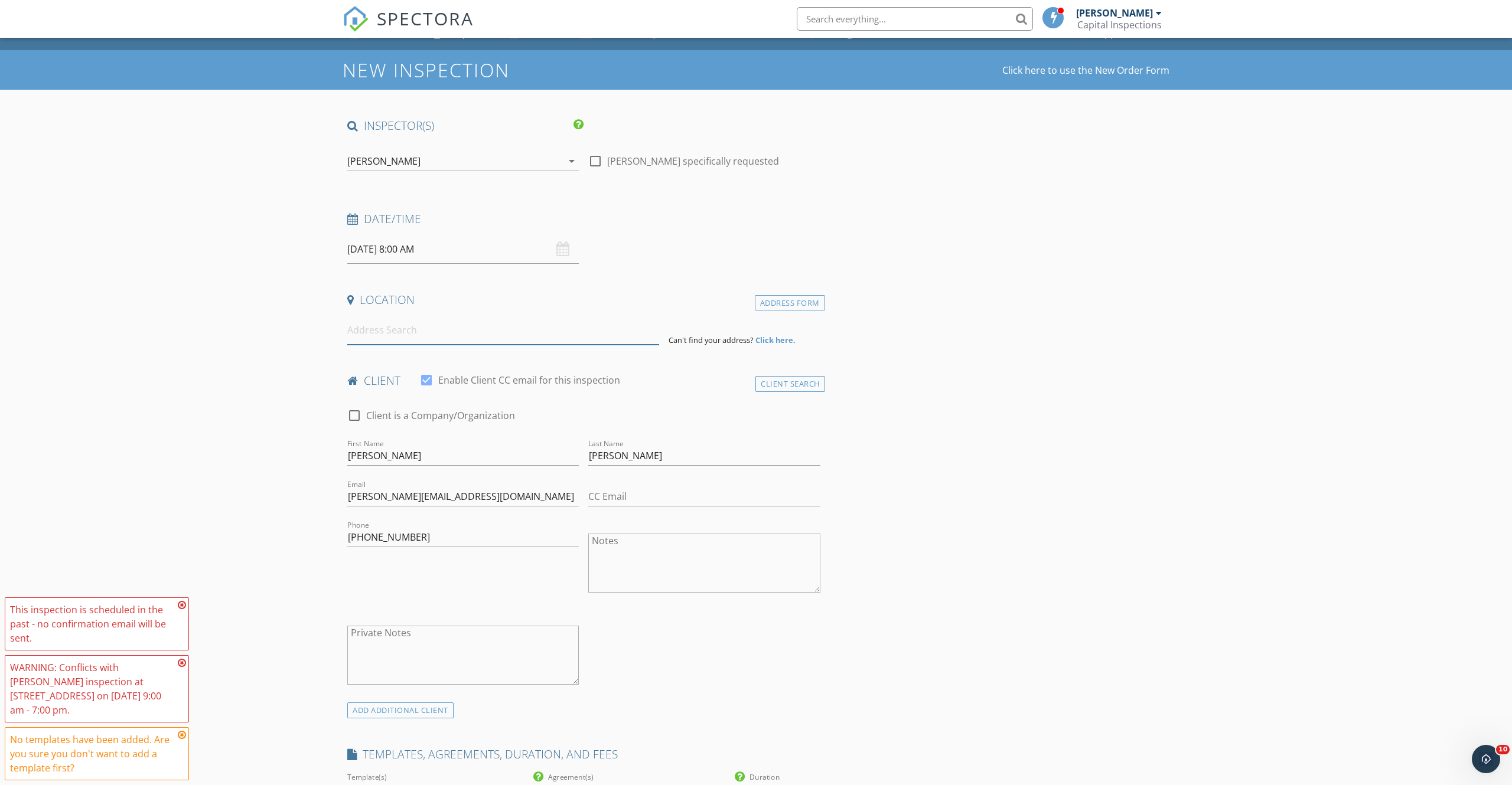
click at [436, 338] on input at bounding box center [503, 330] width 311 height 29
type input "4871 North Tongass Highway, Ketchikan, AK, USA"
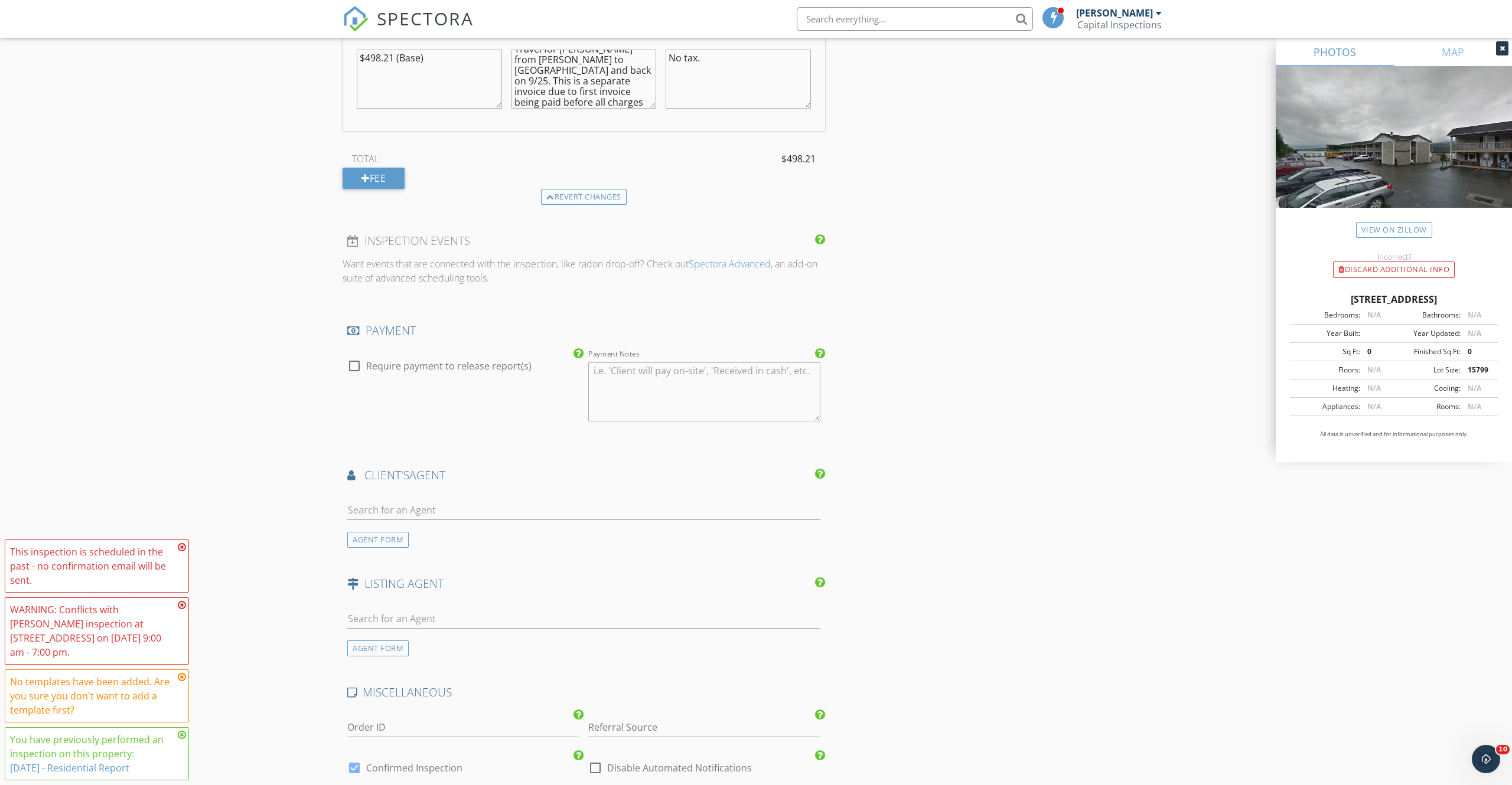
scroll to position [1439, 0]
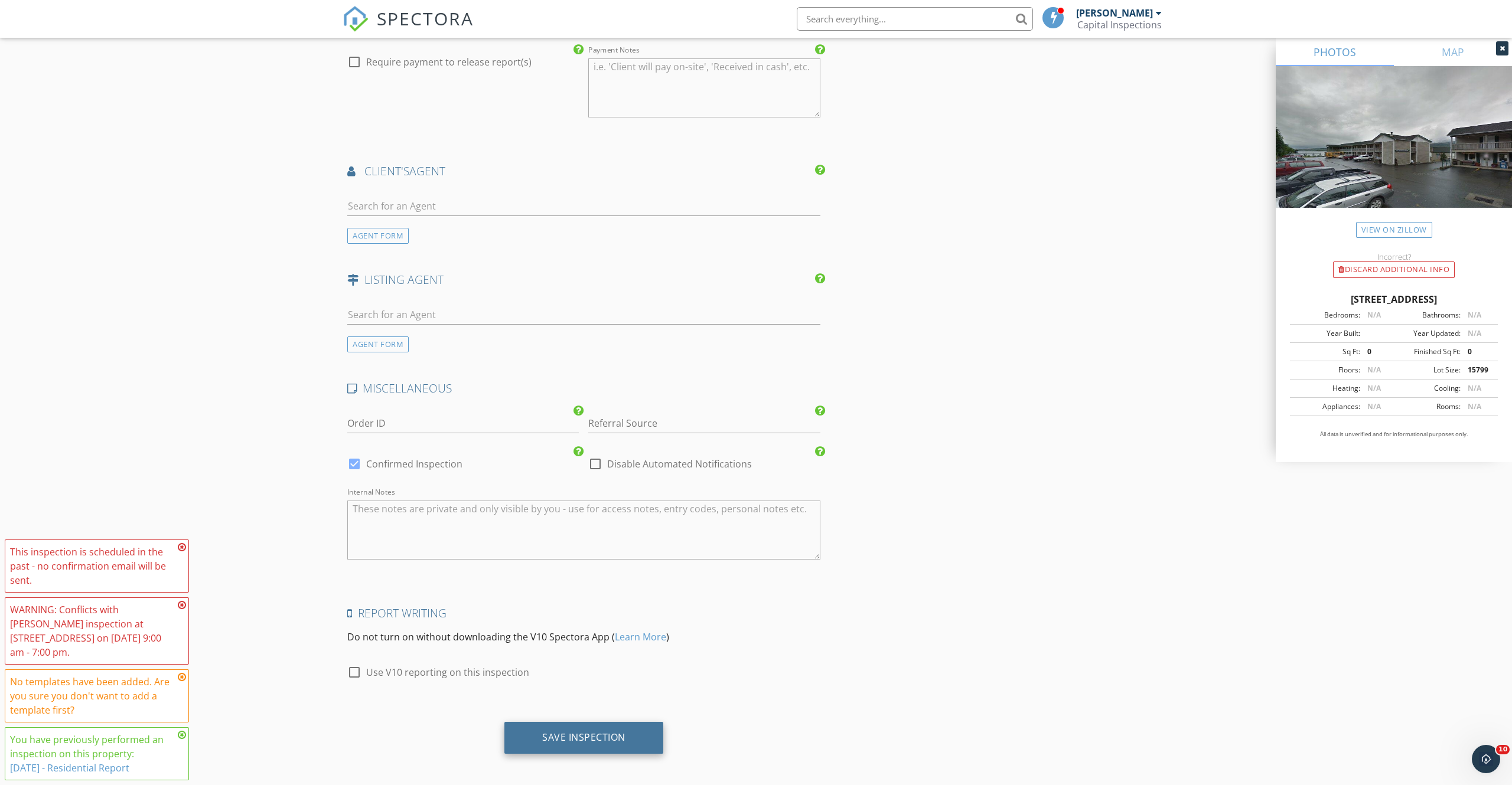
click at [603, 732] on div "Save Inspection" at bounding box center [583, 737] width 83 height 12
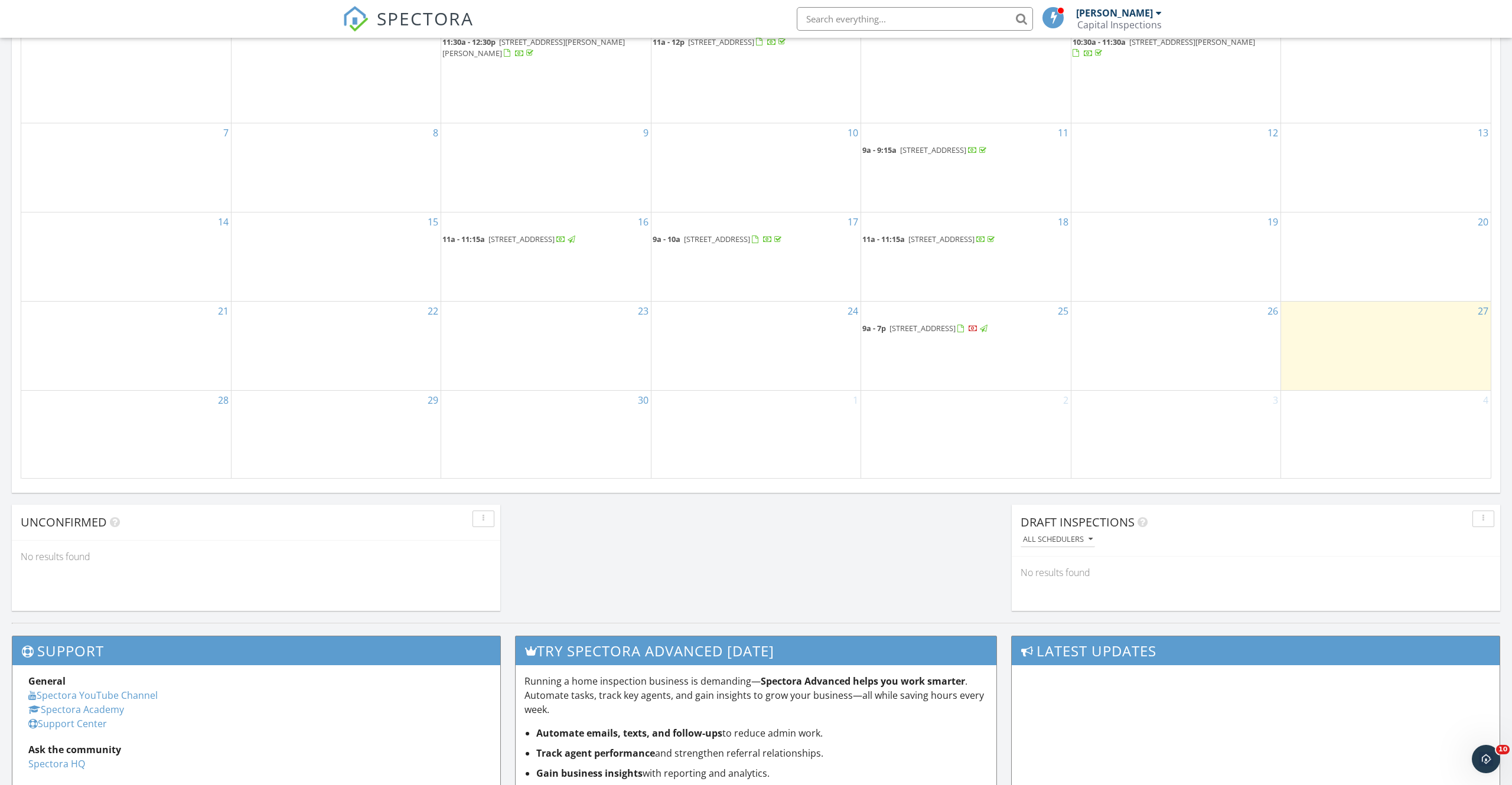
scroll to position [606, 0]
click at [906, 327] on span "4871 N Tongass Hwy, Ketchikan 99901" at bounding box center [922, 327] width 66 height 10
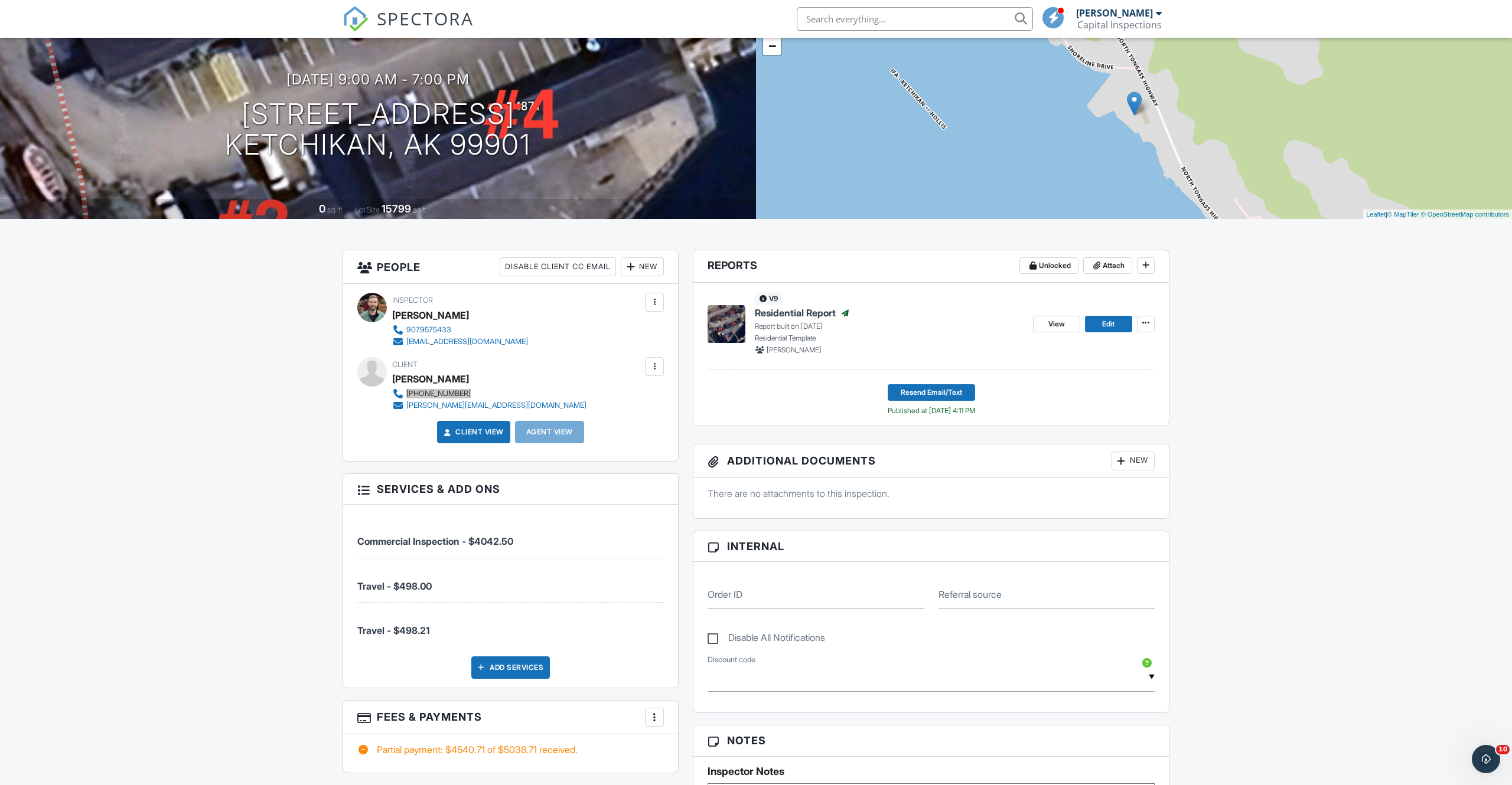
drag, startPoint x: 430, startPoint y: 393, endPoint x: 318, endPoint y: 0, distance: 408.6
drag, startPoint x: 496, startPoint y: 408, endPoint x: 406, endPoint y: 406, distance: 90.0
click at [406, 406] on div "650-796-5327 sean@starconcorp.com" at bounding box center [494, 399] width 204 height 24
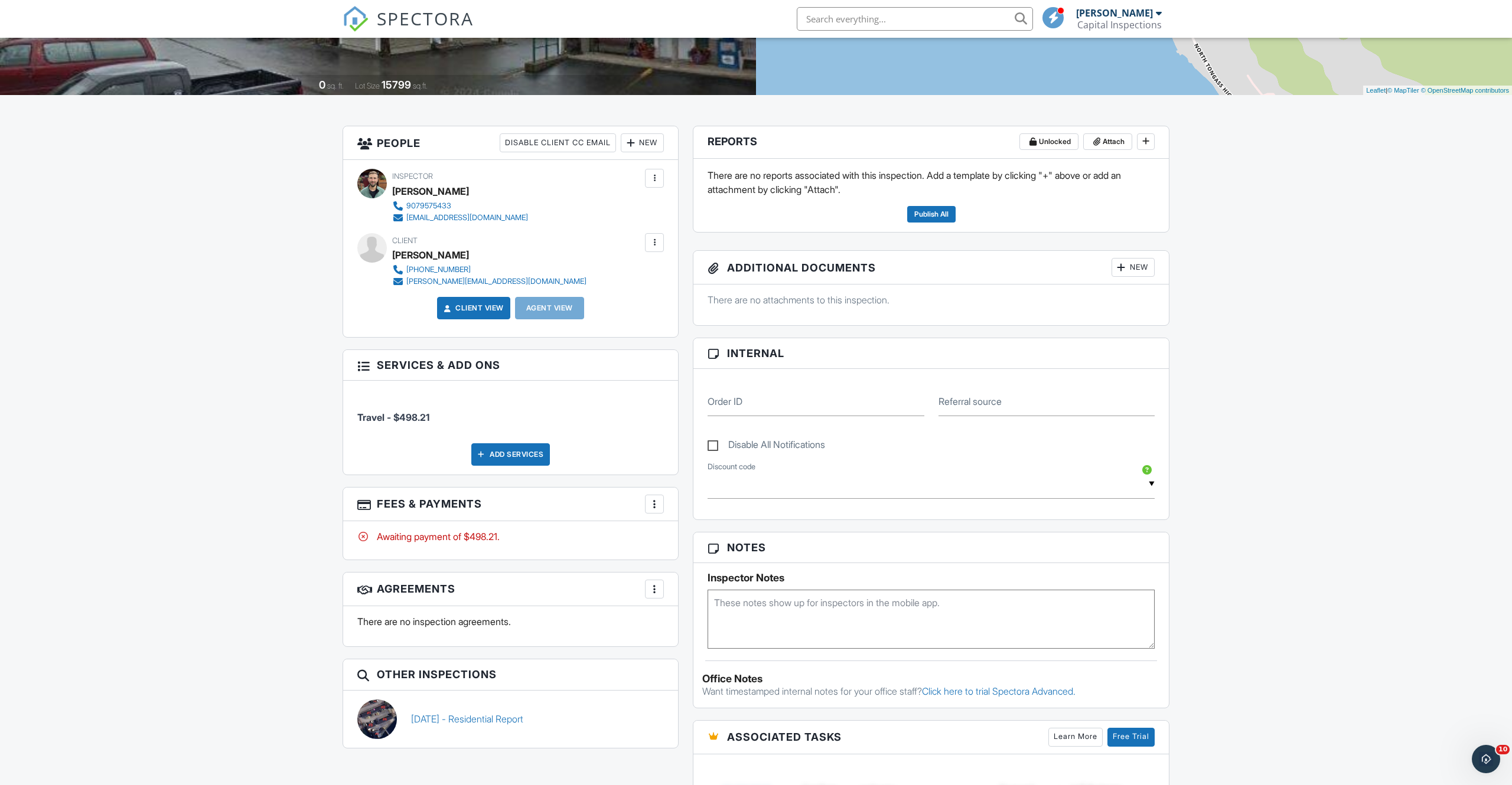
scroll to position [229, 0]
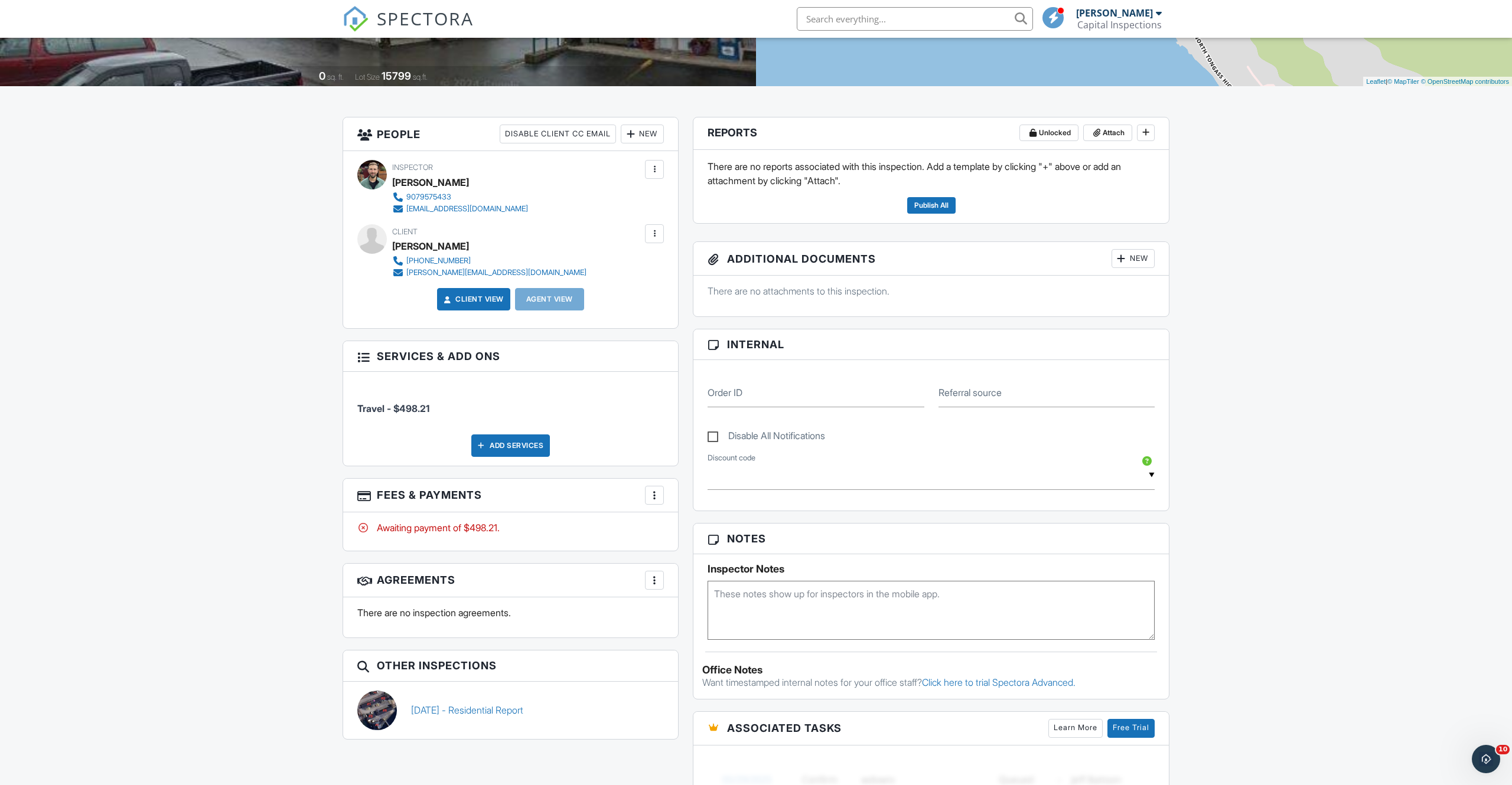
click at [654, 232] on div at bounding box center [654, 234] width 12 height 12
drag, startPoint x: 599, startPoint y: 184, endPoint x: 626, endPoint y: 180, distance: 27.3
click at [600, 184] on div "Inspector [PERSON_NAME] 9079575433 [EMAIL_ADDRESS][DOMAIN_NAME]" at bounding box center [511, 188] width 307 height 55
click at [655, 173] on div at bounding box center [654, 169] width 12 height 12
click at [609, 165] on div "Inspector [PERSON_NAME] 9079575433 [EMAIL_ADDRESS][DOMAIN_NAME]" at bounding box center [511, 188] width 307 height 55
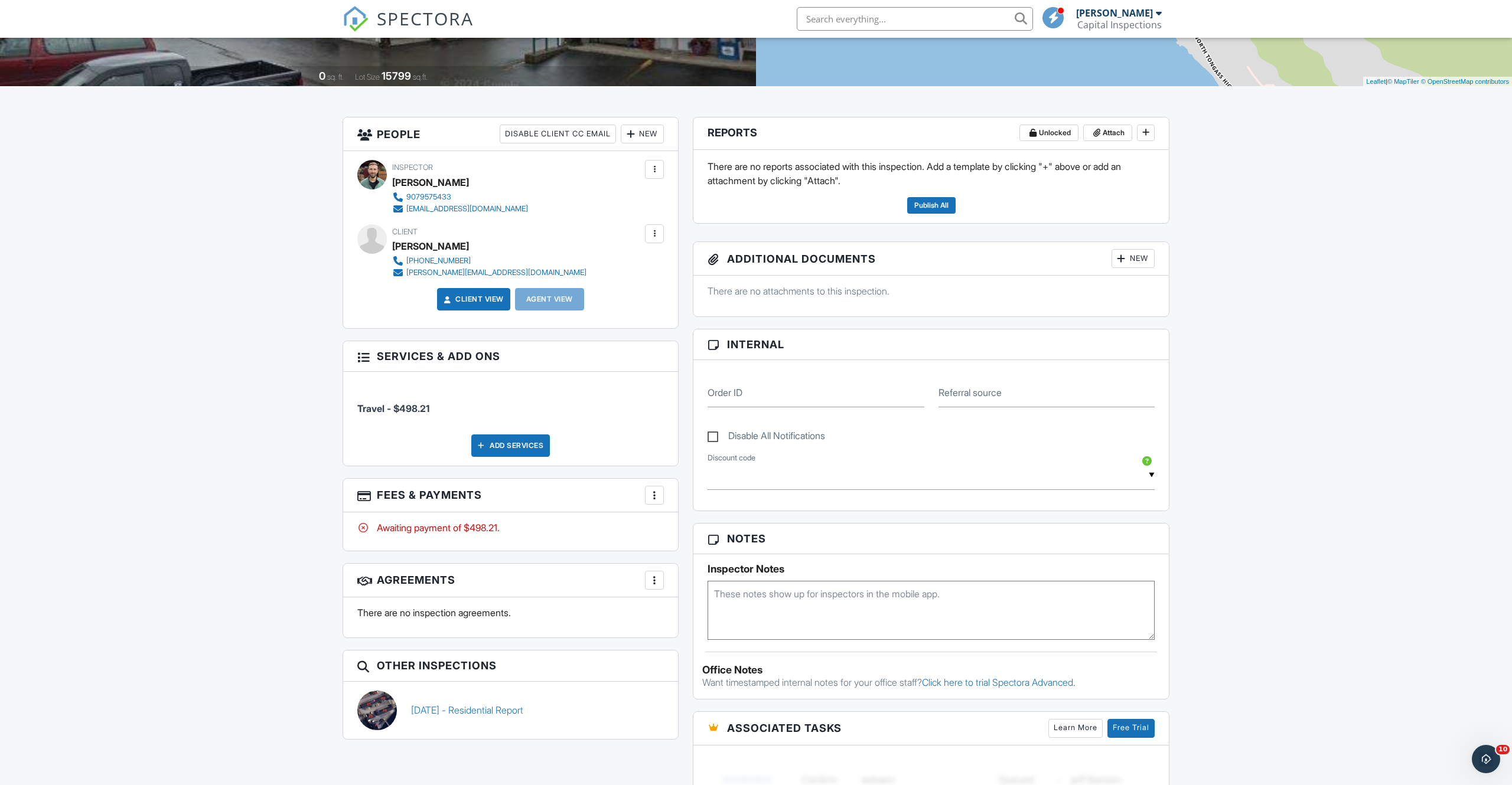
click at [501, 305] on div "Client View" at bounding box center [474, 299] width 74 height 23
click at [492, 300] on link "Client View" at bounding box center [472, 299] width 62 height 12
click at [657, 233] on div at bounding box center [654, 234] width 12 height 12
click at [602, 299] on li "Resend Confirmation Email" at bounding box center [591, 299] width 132 height 29
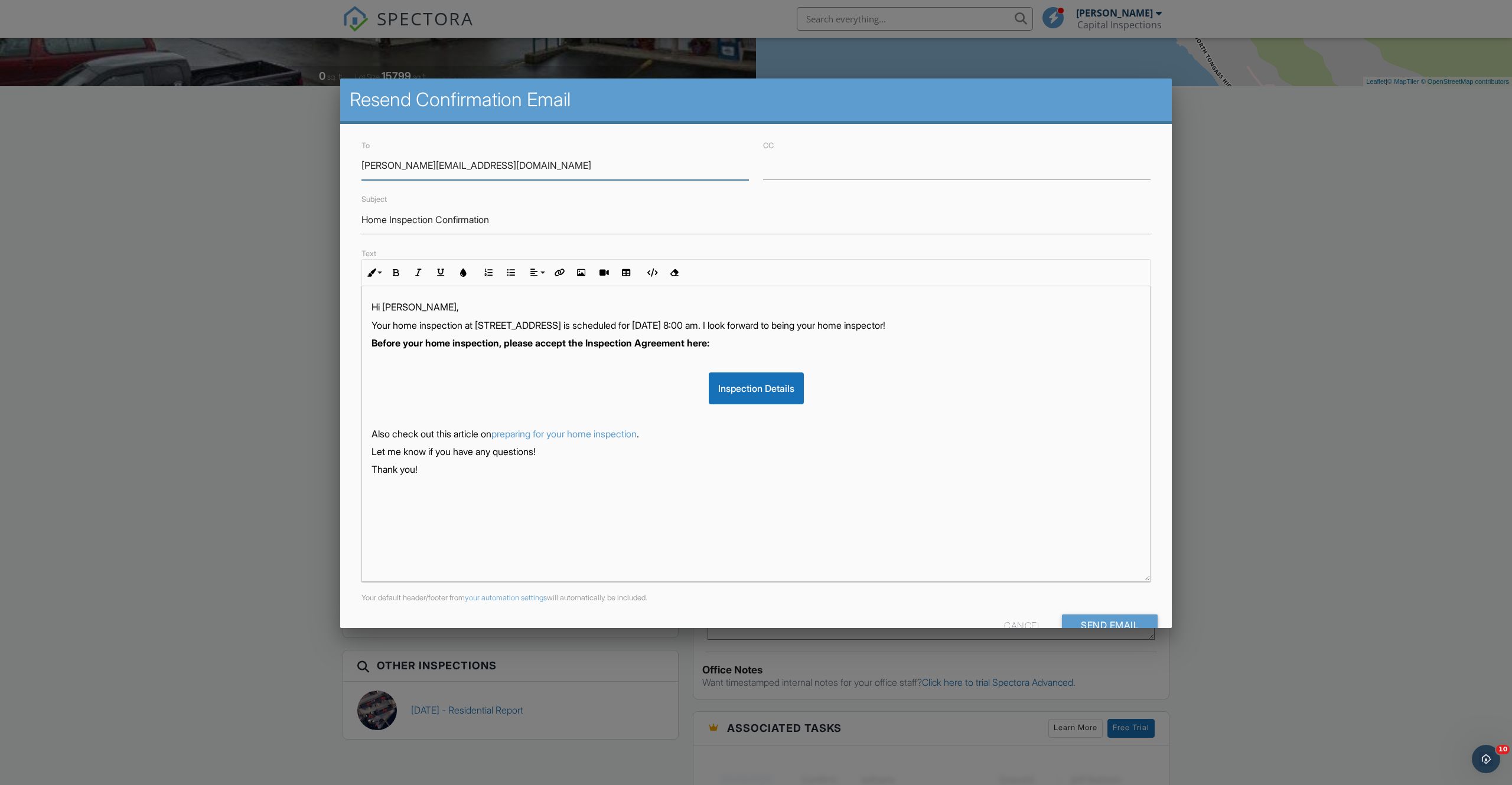
scroll to position [0, 0]
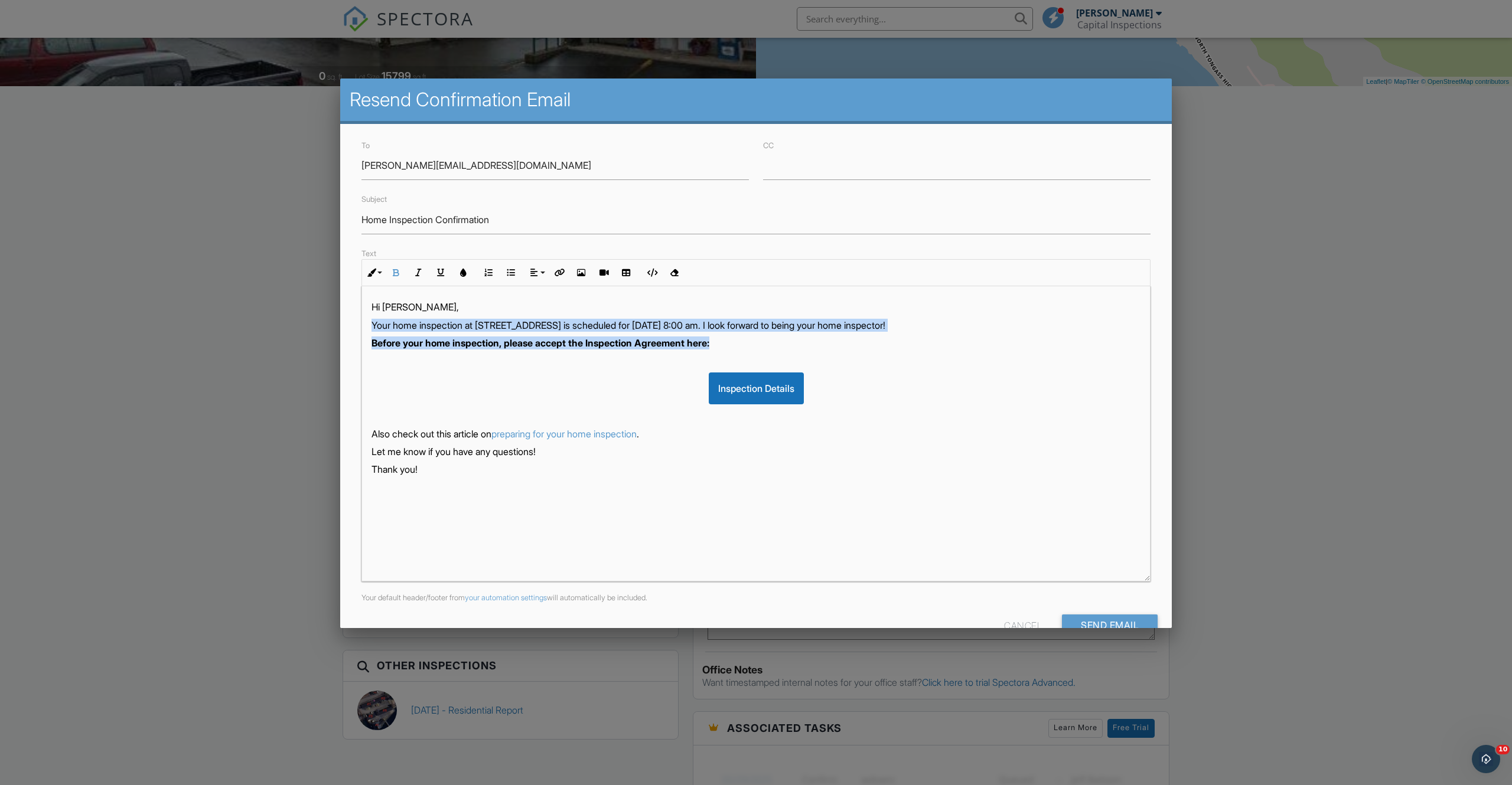
drag, startPoint x: 734, startPoint y: 343, endPoint x: 368, endPoint y: 327, distance: 366.3
click at [365, 326] on div "Hi Sean, Your home inspection at 4871 N Tongass Hwy, Ketchikan, AK 99901 is sch…" at bounding box center [756, 433] width 788 height 295
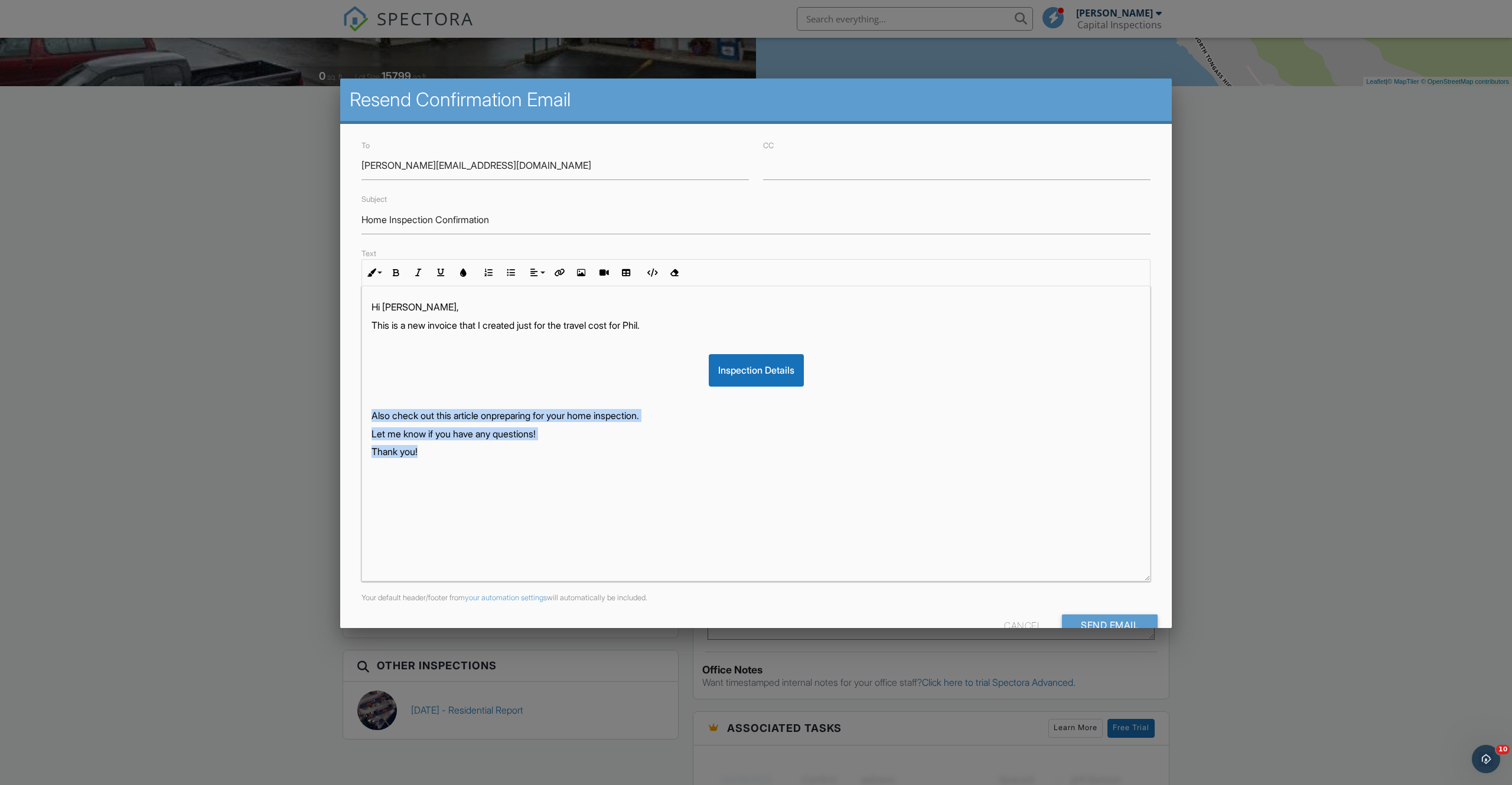
drag, startPoint x: 428, startPoint y: 455, endPoint x: 358, endPoint y: 408, distance: 84.3
click at [356, 408] on div "Text Inline Style XLarge Large Normal Small Light Small/Light Bold Italic Under…" at bounding box center [755, 413] width 803 height 335
click at [713, 324] on p "This is a new invoice that I created just for the travel cost for Phil." at bounding box center [756, 326] width 769 height 13
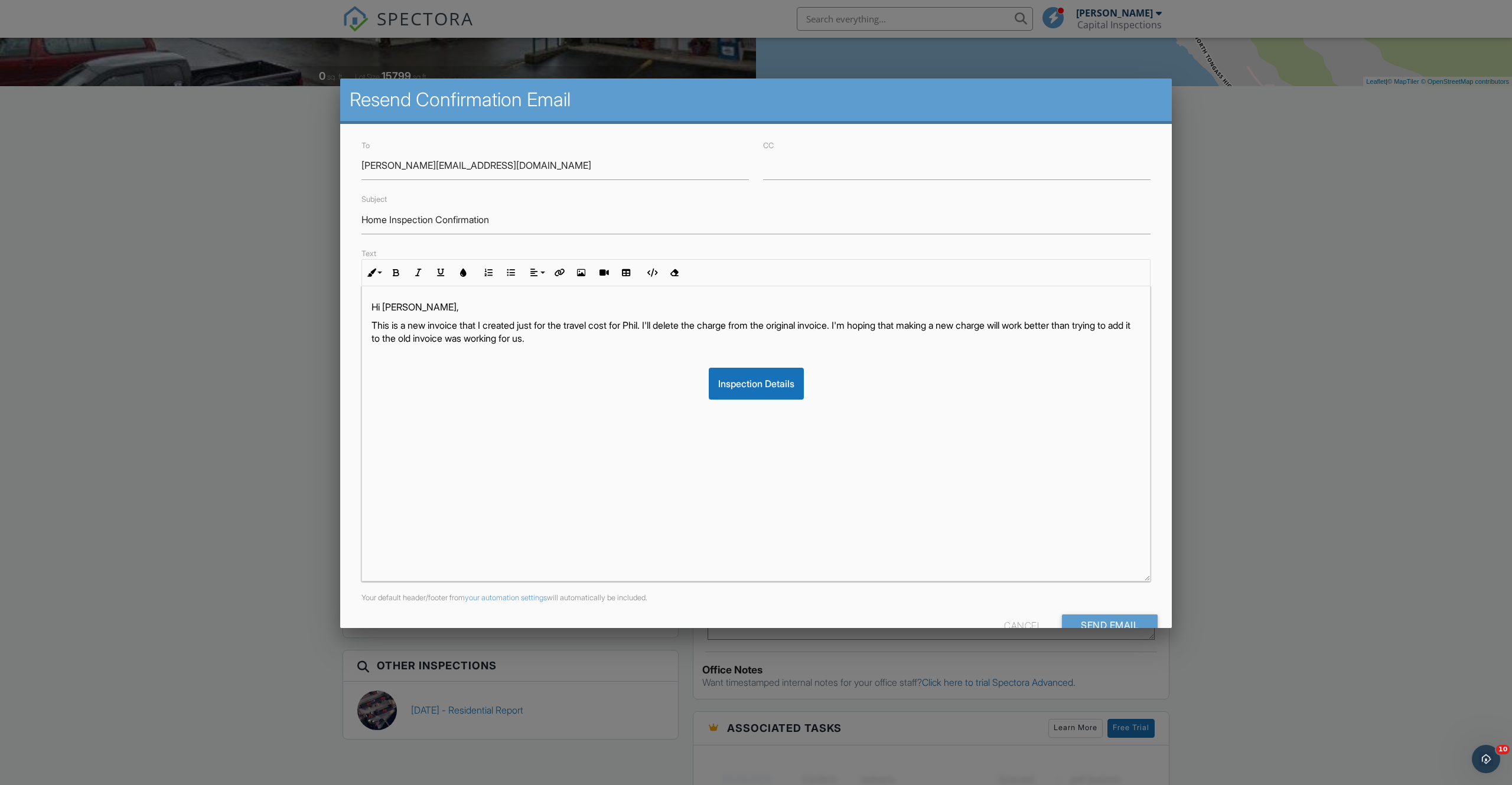
drag, startPoint x: 627, startPoint y: 338, endPoint x: 365, endPoint y: 307, distance: 263.8
click at [362, 304] on div "Hi Sean, This is a new invoice that I created just for the travel cost for Phil…" at bounding box center [756, 433] width 788 height 295
copy div "Hi Sean, This is a new invoice that I created just for the travel cost for Phil…"
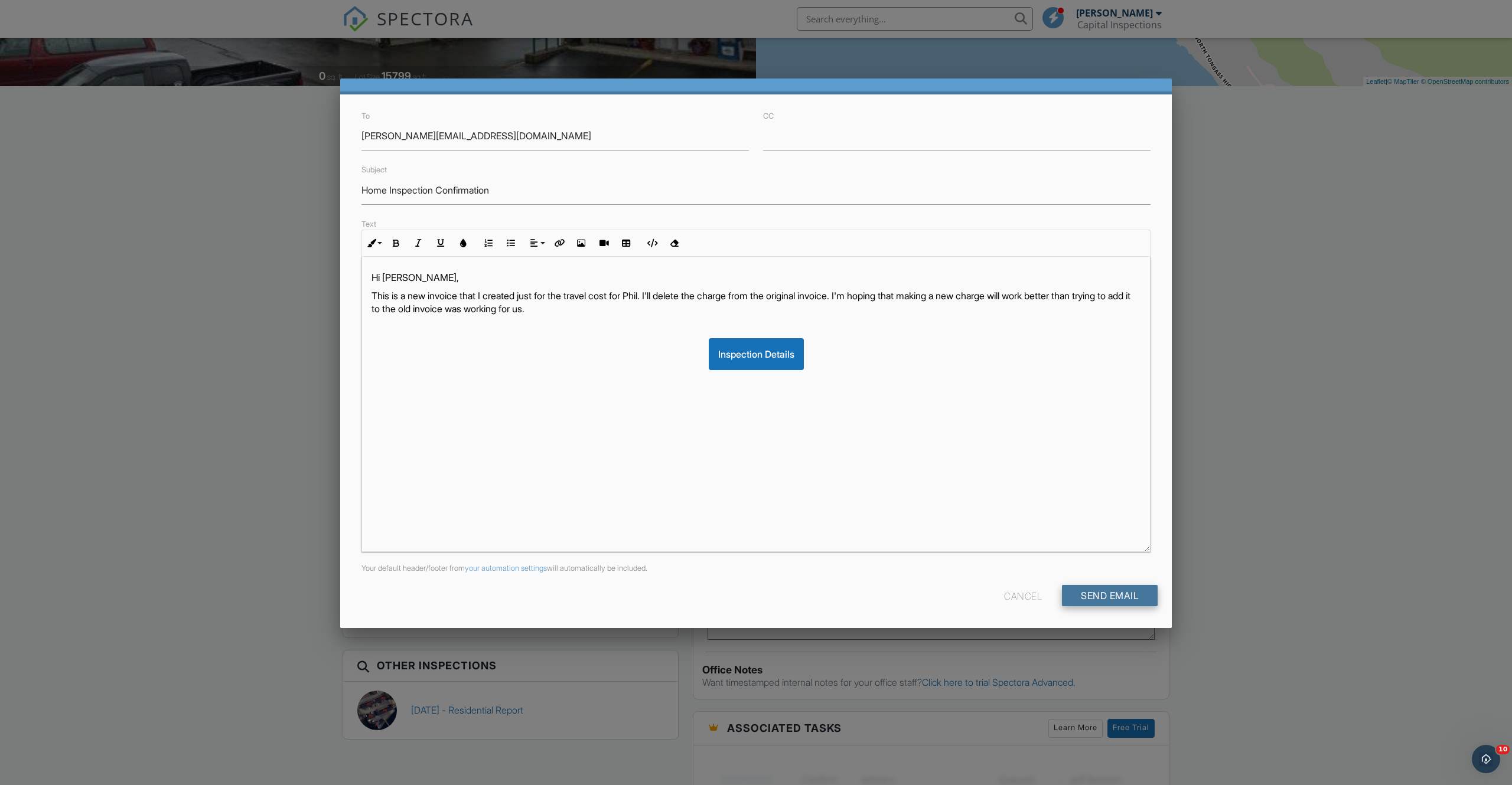
click at [1132, 595] on input "Send Email" at bounding box center [1109, 595] width 95 height 22
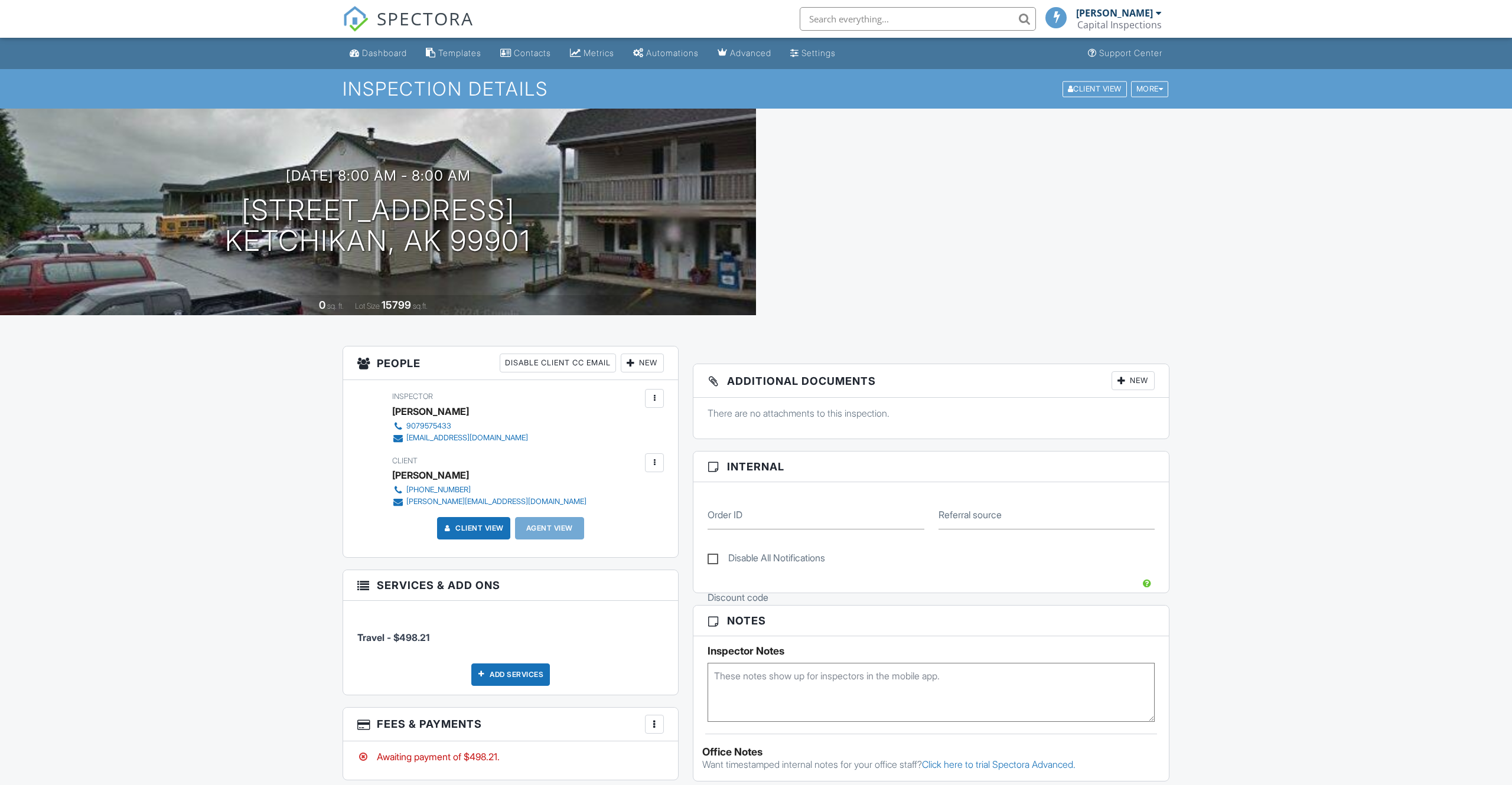
scroll to position [65, 0]
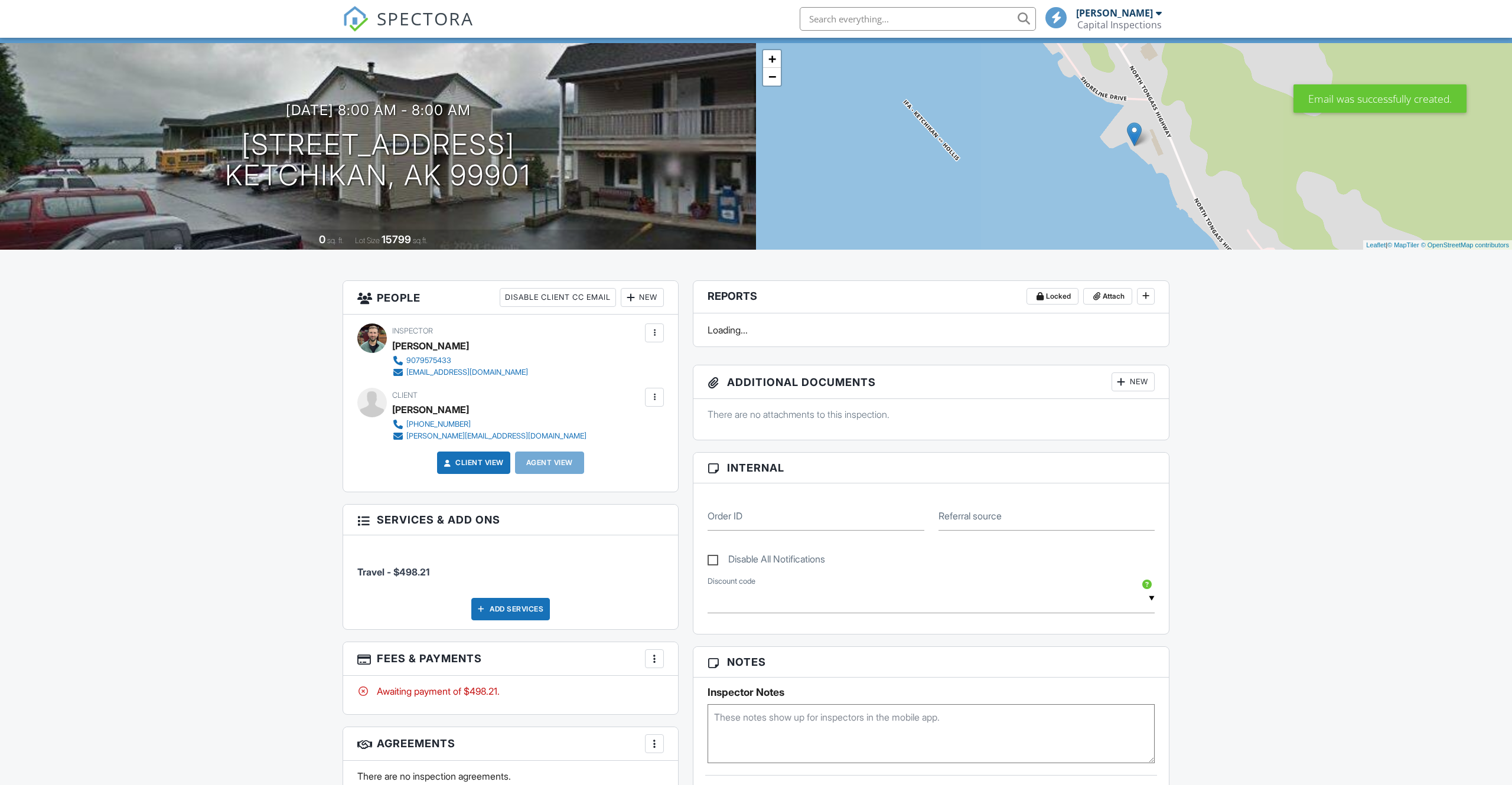
click at [660, 393] on div at bounding box center [654, 397] width 12 height 12
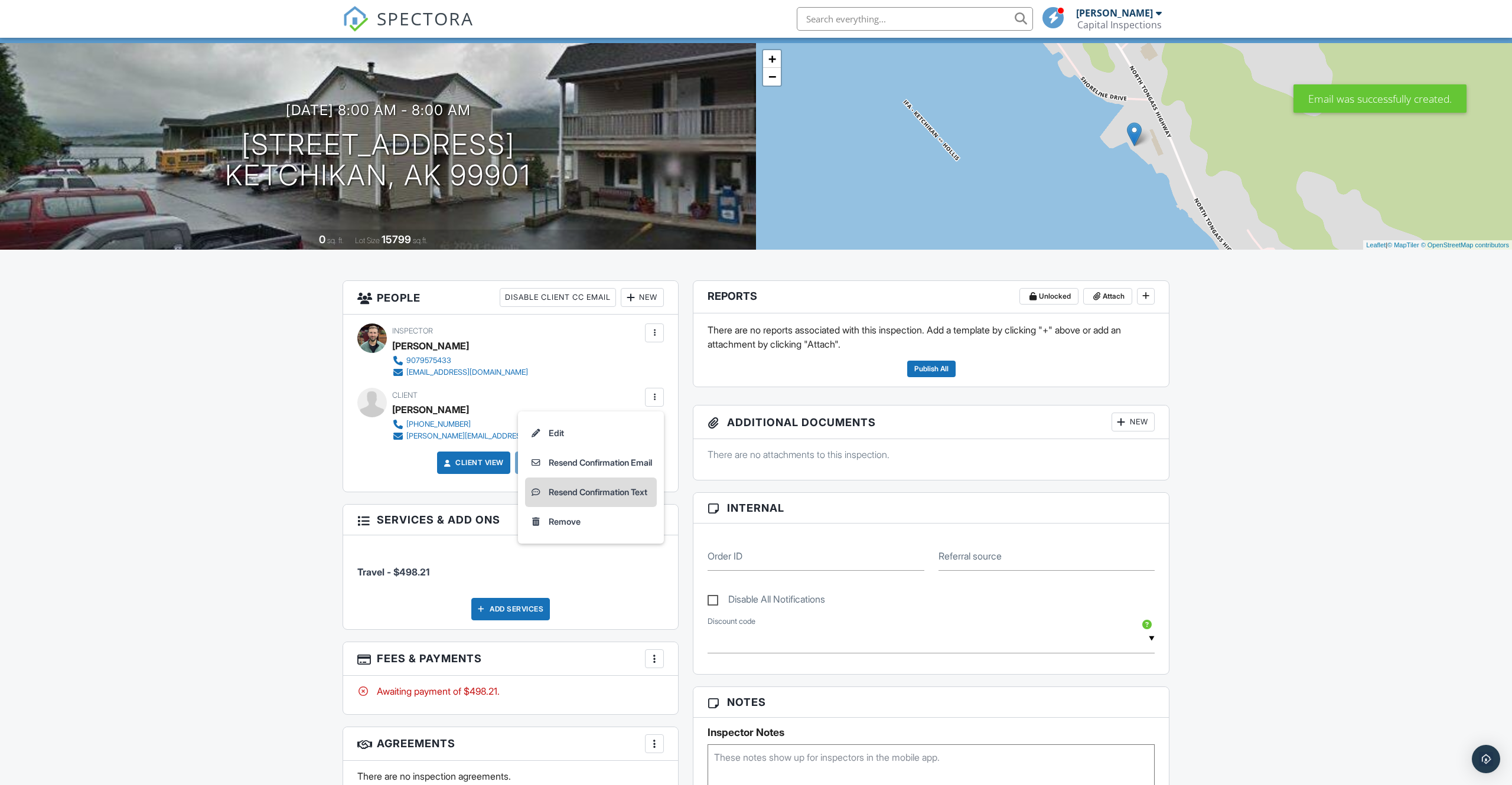
click at [622, 493] on li "Resend Confirmation Text" at bounding box center [591, 492] width 132 height 29
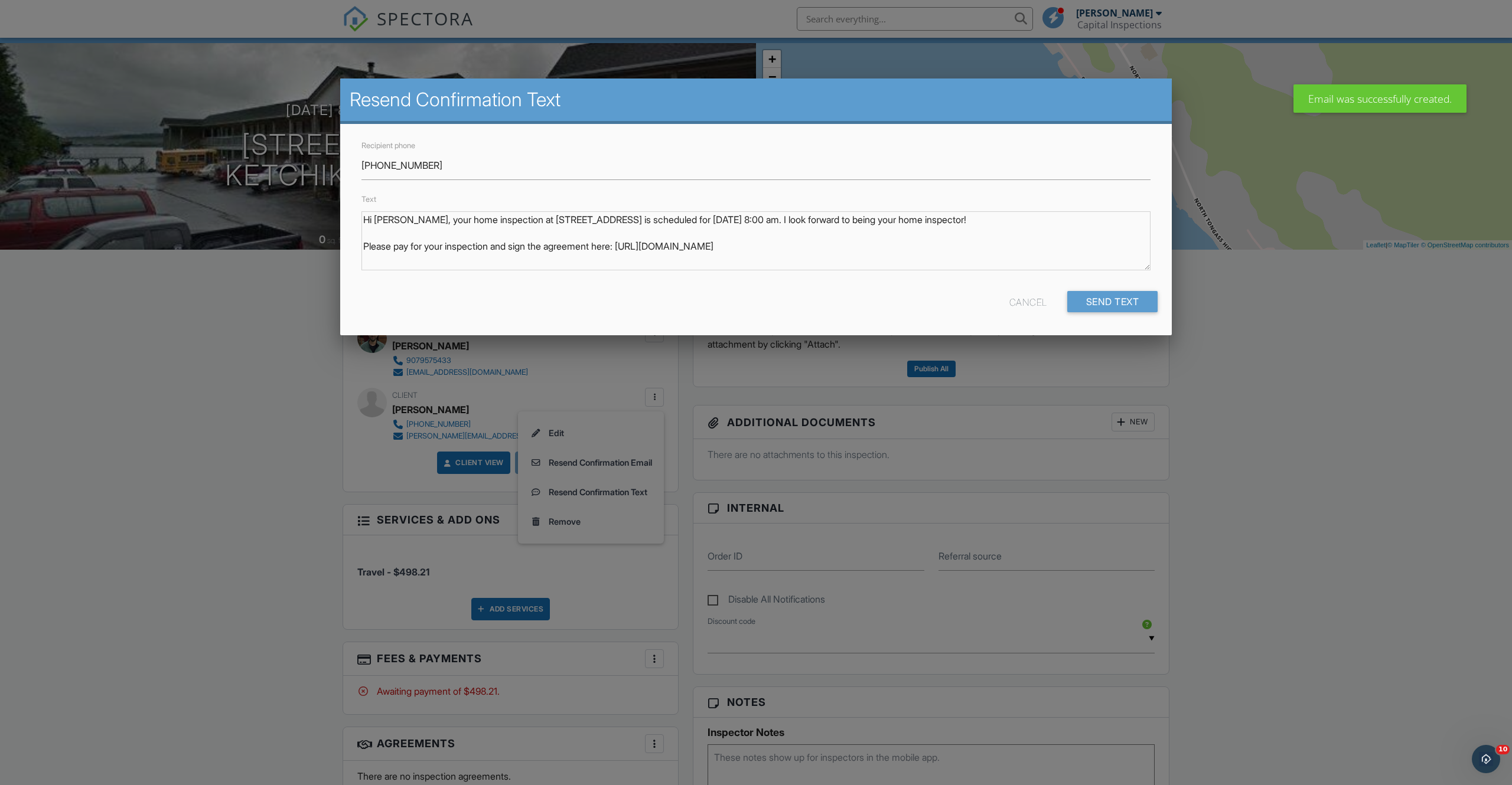
click at [326, 161] on body "SPECTORA Paul Paramore Capital Inspections Role: Inspector Change Role Dashboar…" at bounding box center [756, 681] width 1512 height 1493
drag, startPoint x: 530, startPoint y: 196, endPoint x: 540, endPoint y: 213, distance: 19.7
click at [531, 196] on div "Text Hi Sean, your home inspection at 4871 N Tongass Hwy, Ketchikan, AK 99901 i…" at bounding box center [755, 235] width 803 height 88
click at [273, 192] on body "SPECTORA Paul Paramore Capital Inspections Role: Inspector Change Role Dashboar…" at bounding box center [756, 681] width 1512 height 1493
click at [342, 204] on div "Recipient phone 650-796-5327 Text Hi Sean, your home inspection at 4871 N Tonga…" at bounding box center [755, 229] width 832 height 211
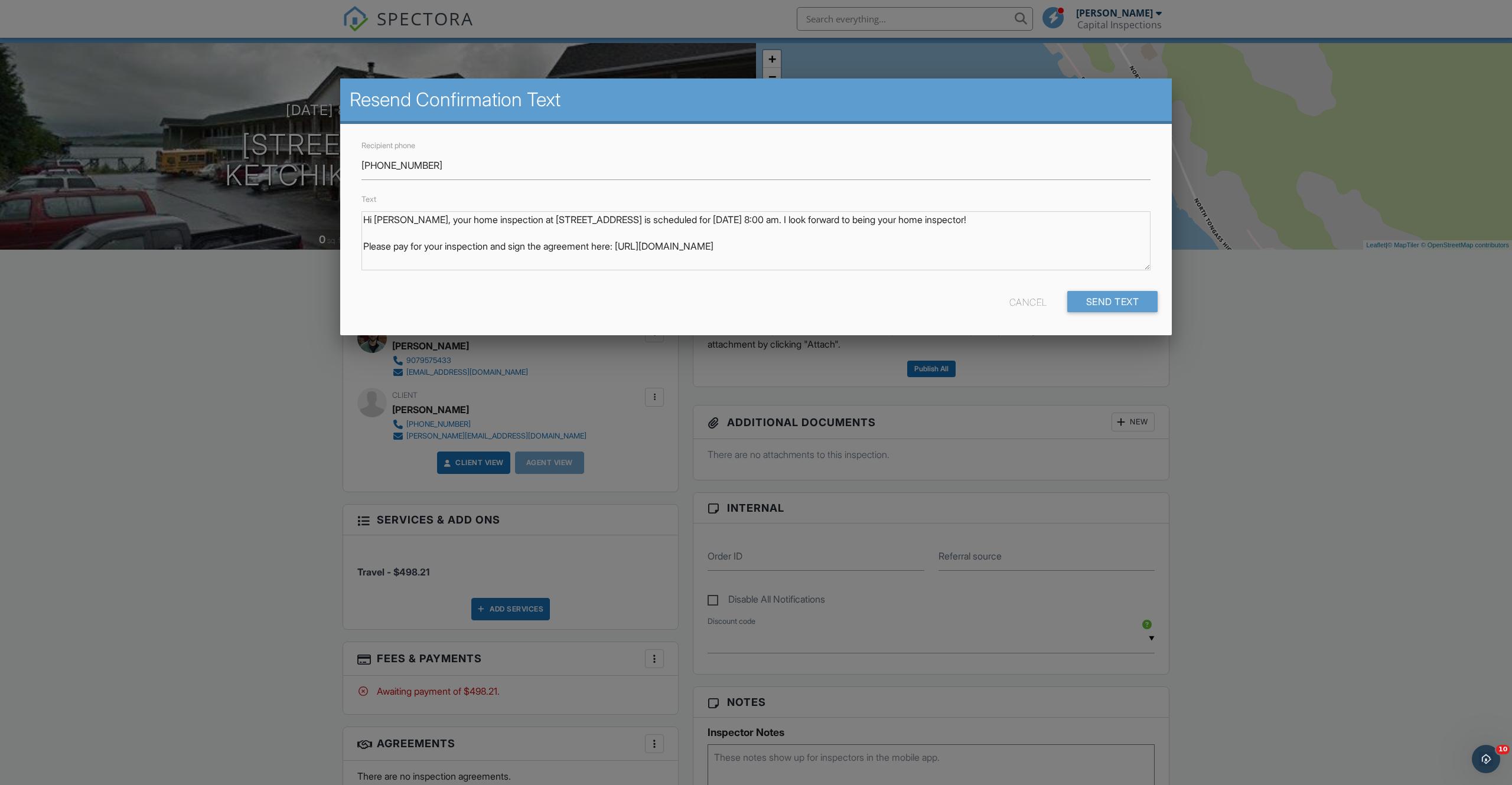
click at [1020, 300] on div "Cancel" at bounding box center [1028, 301] width 38 height 22
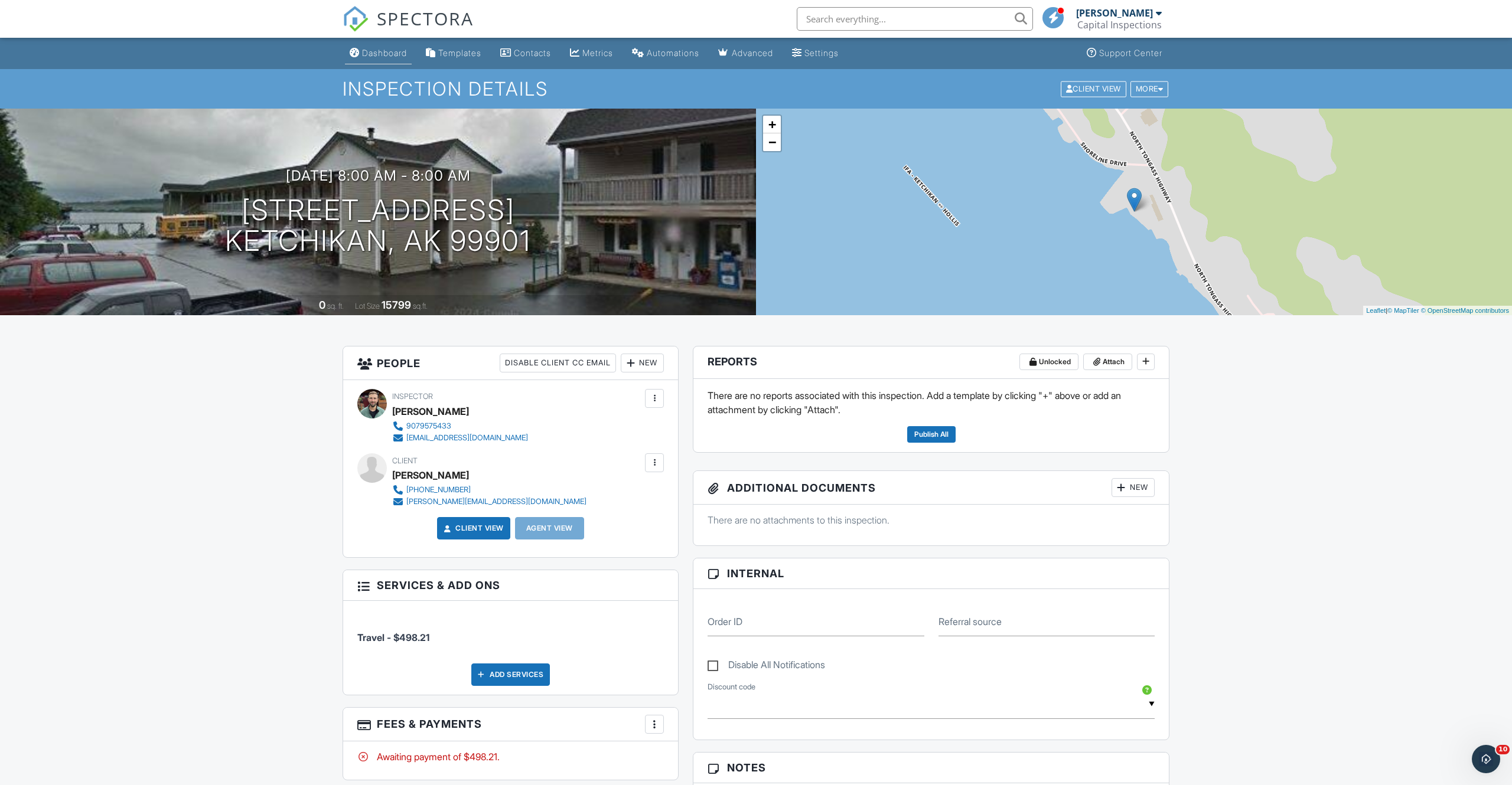
click at [386, 55] on div "Dashboard" at bounding box center [385, 53] width 45 height 10
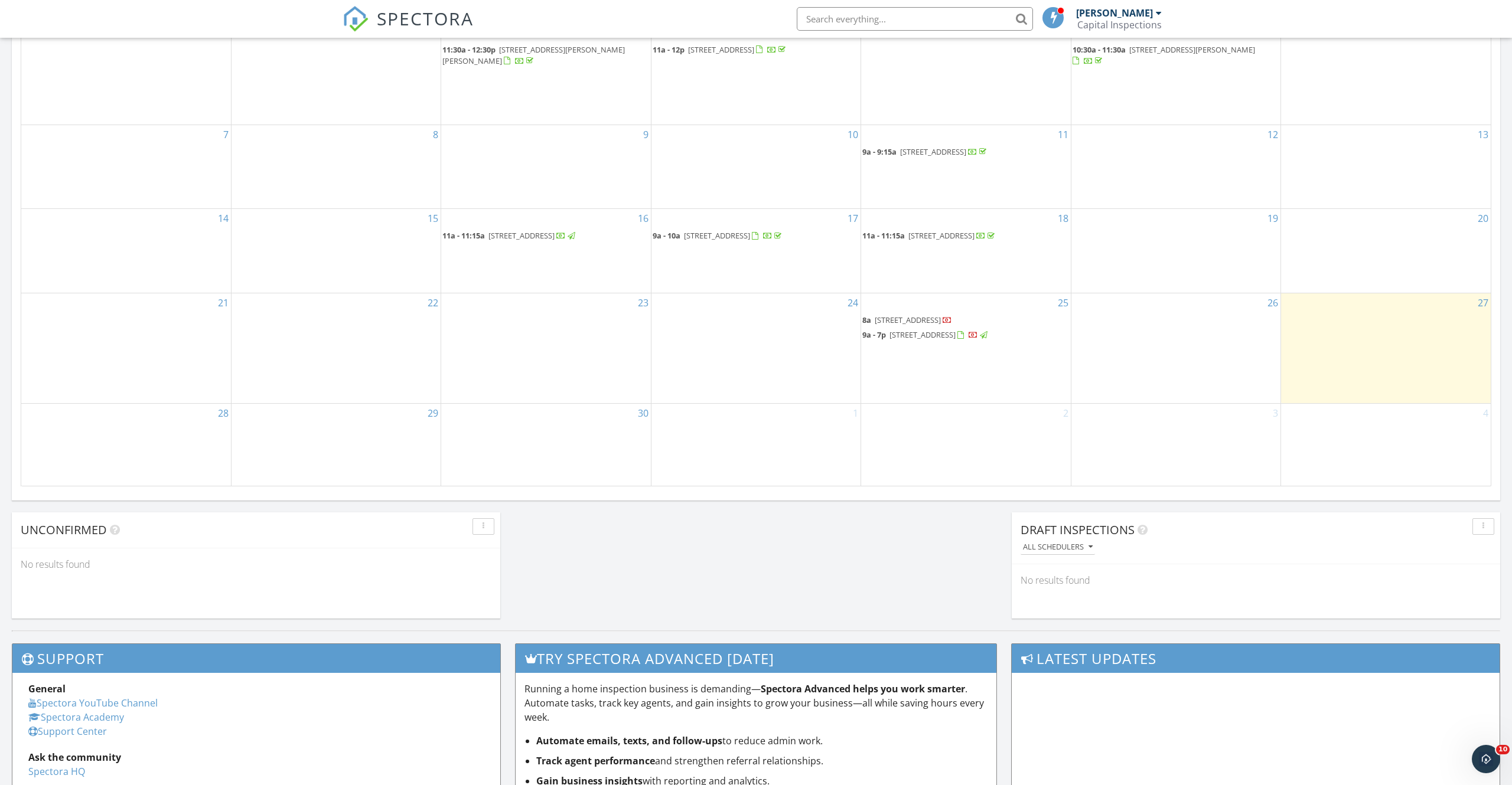
scroll to position [662, 0]
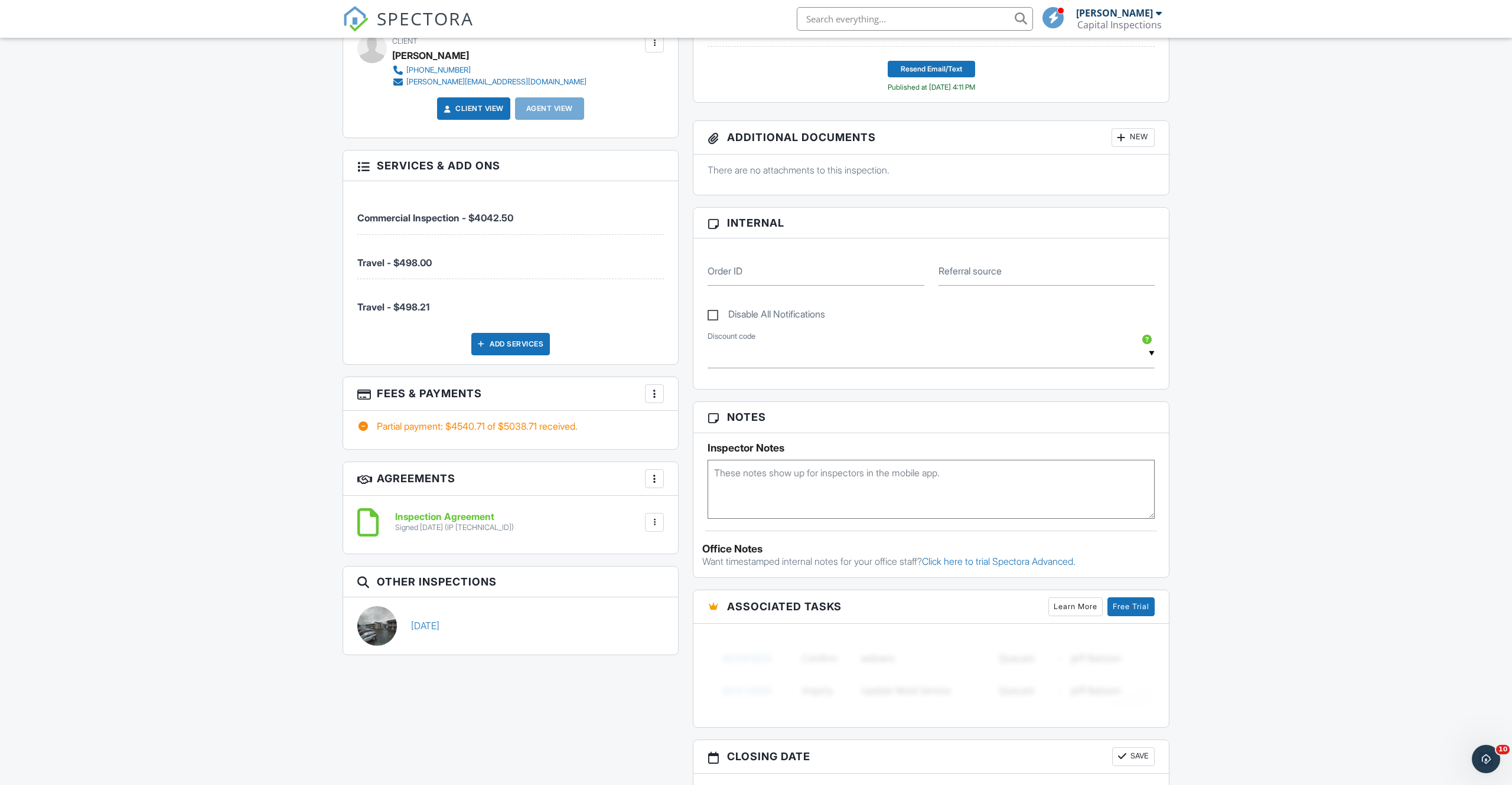
scroll to position [417, 0]
click at [514, 343] on div "Add Services" at bounding box center [510, 346] width 78 height 23
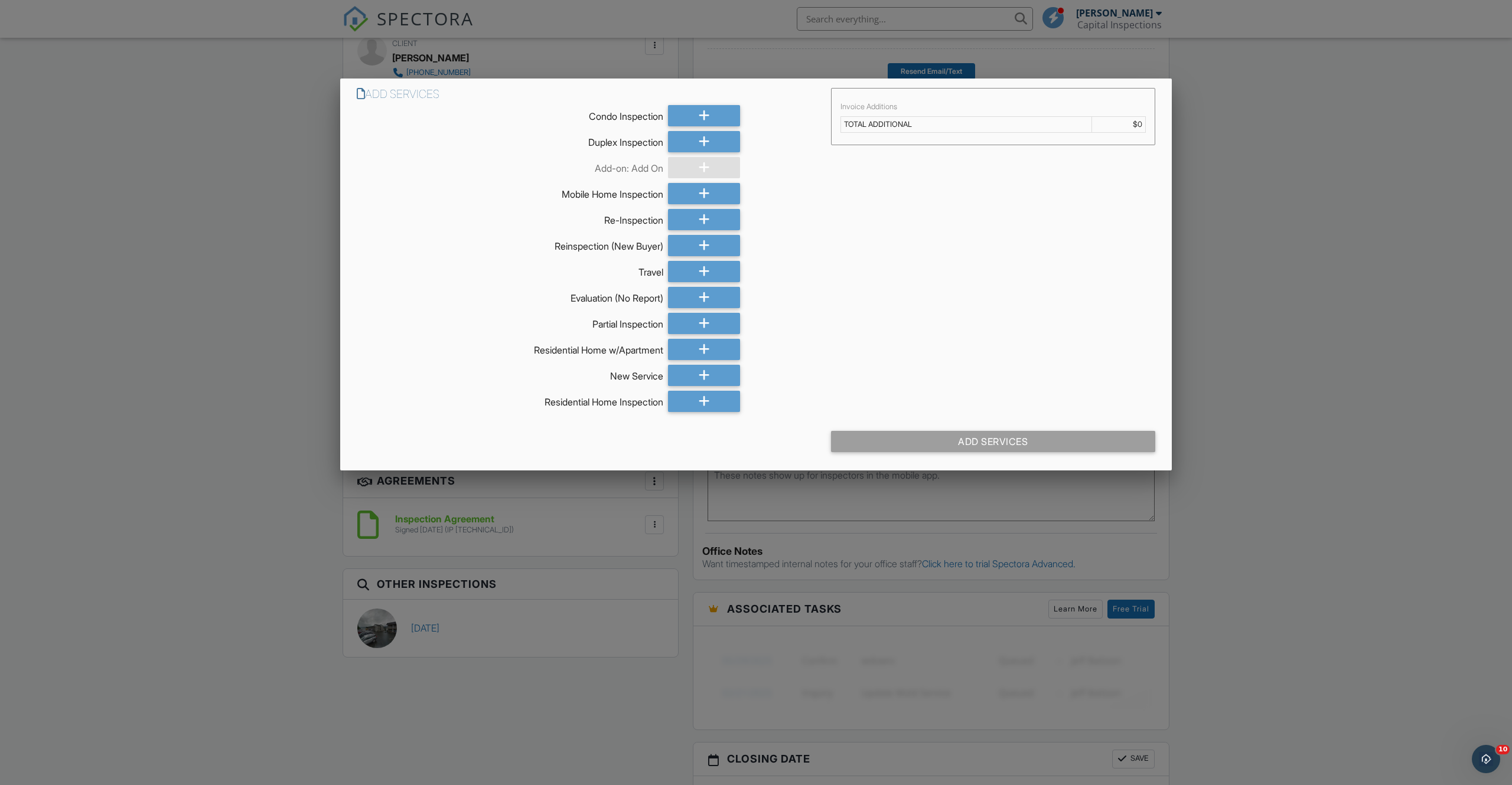
drag, startPoint x: 59, startPoint y: 425, endPoint x: 87, endPoint y: 425, distance: 28.0
click at [59, 424] on div at bounding box center [756, 431] width 1512 height 981
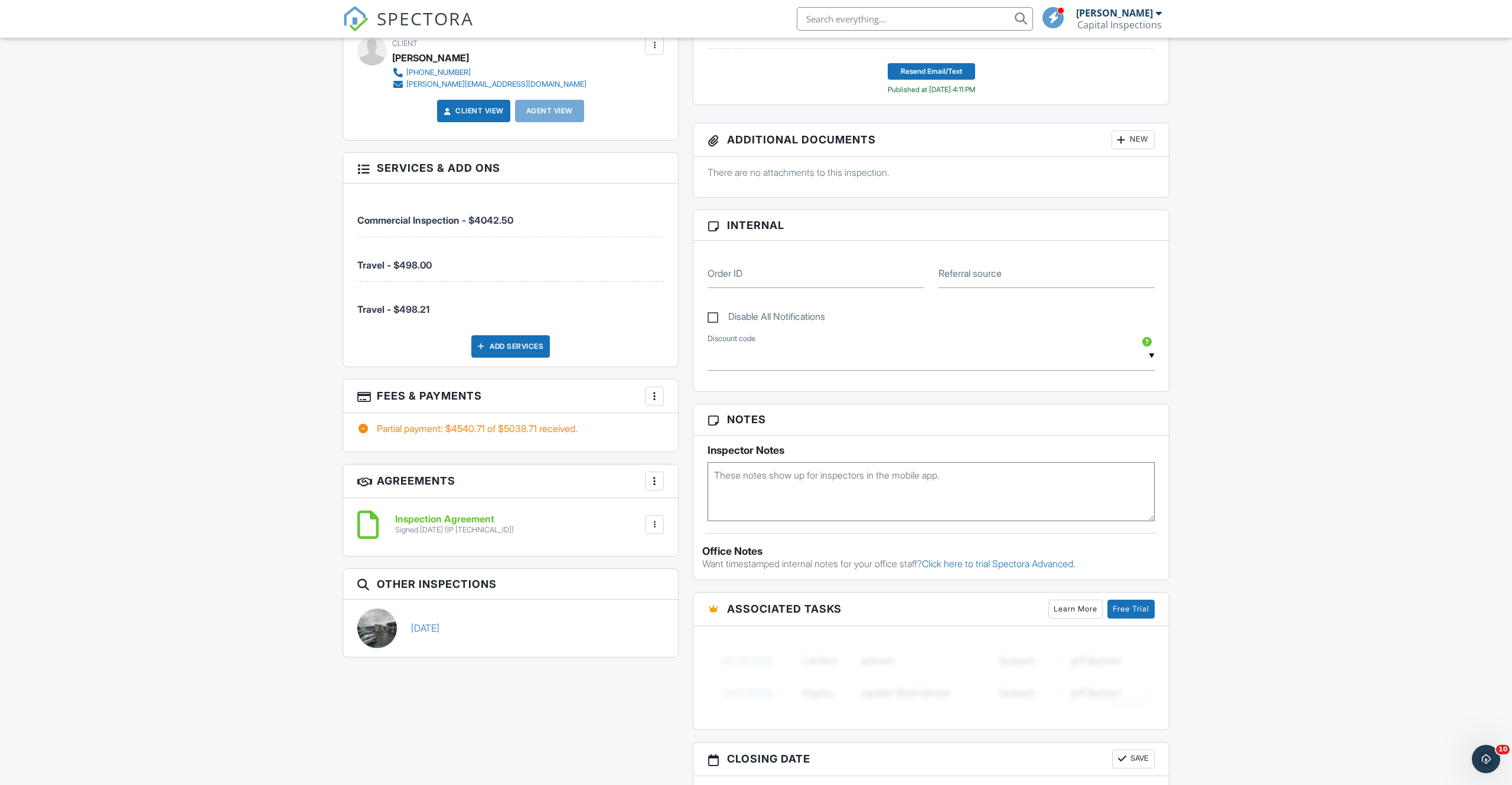
click at [653, 395] on div at bounding box center [654, 396] width 12 height 12
click at [680, 426] on li "Edit Fees & Payments" at bounding box center [714, 431] width 124 height 29
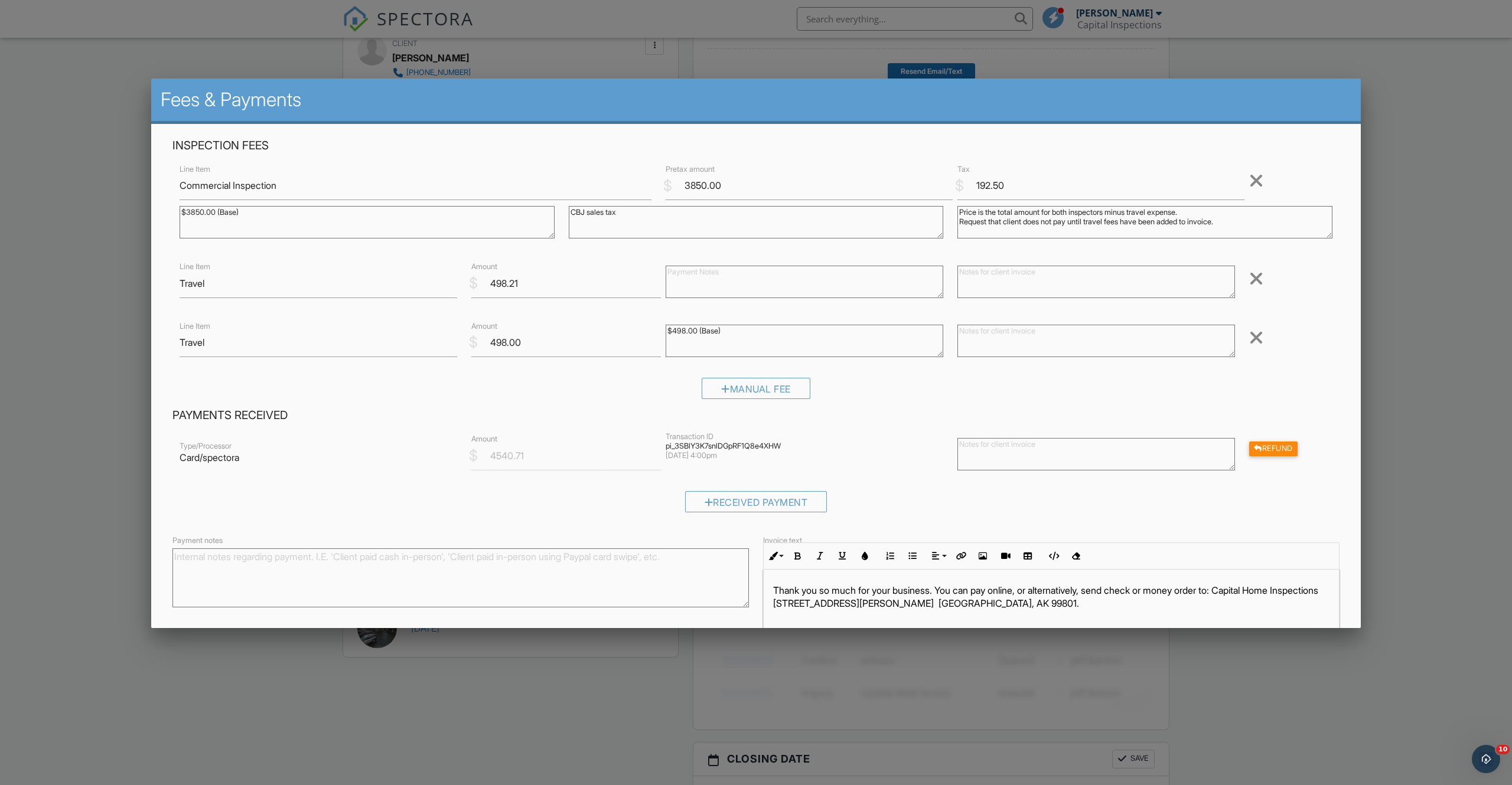
click at [1256, 339] on div at bounding box center [1255, 338] width 14 height 19
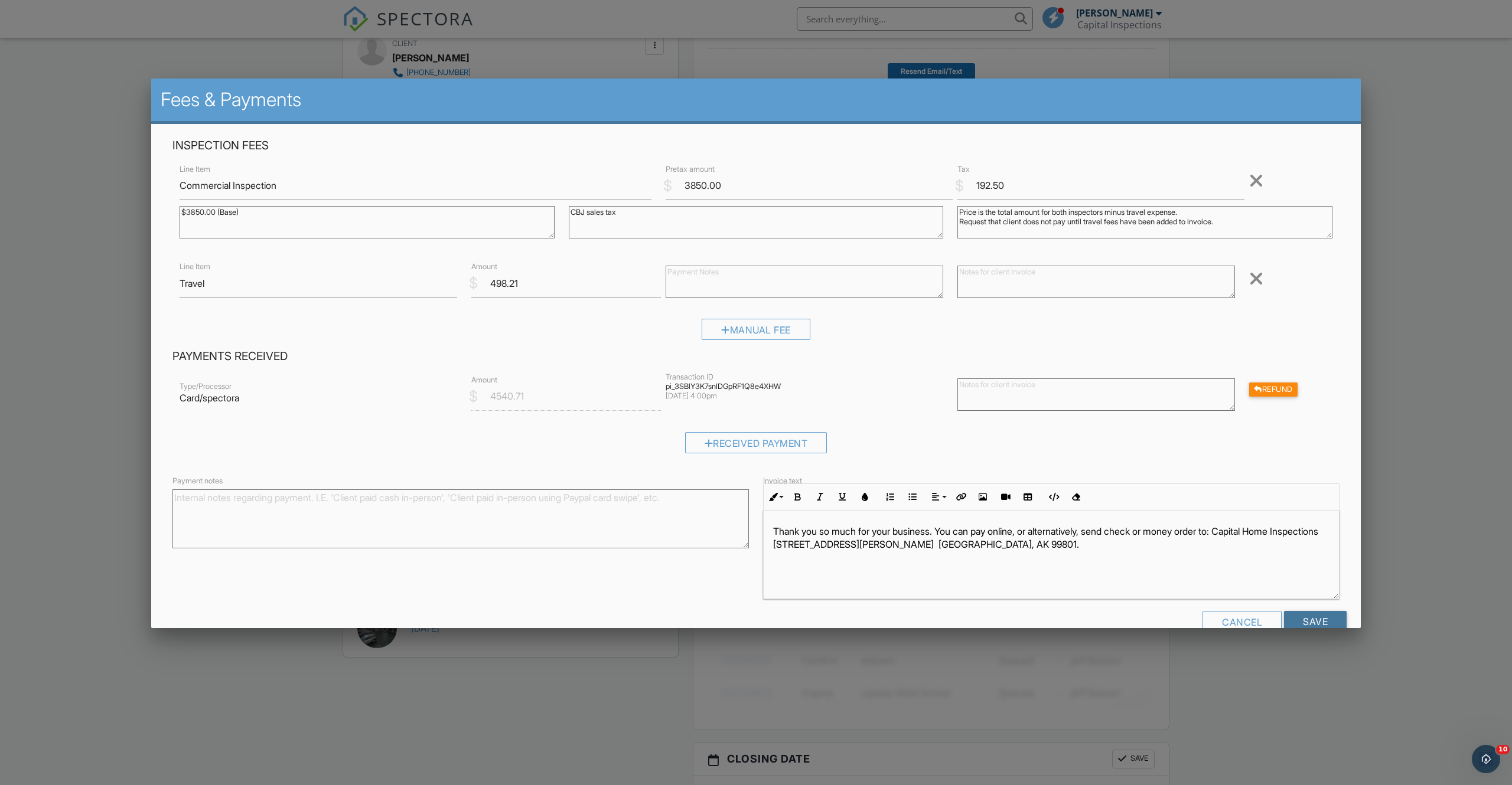
click at [1337, 617] on input "Save" at bounding box center [1315, 622] width 62 height 22
